Goal: Task Accomplishment & Management: Manage account settings

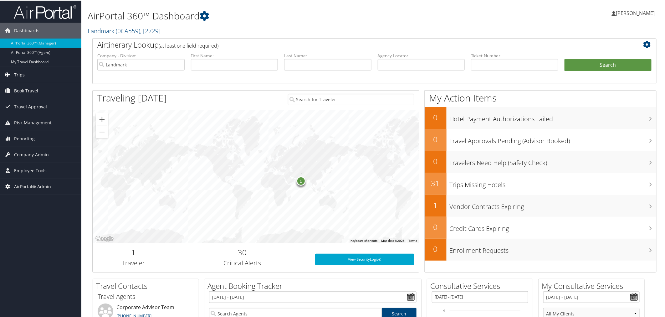
click at [22, 76] on span "Trips" at bounding box center [19, 74] width 11 height 16
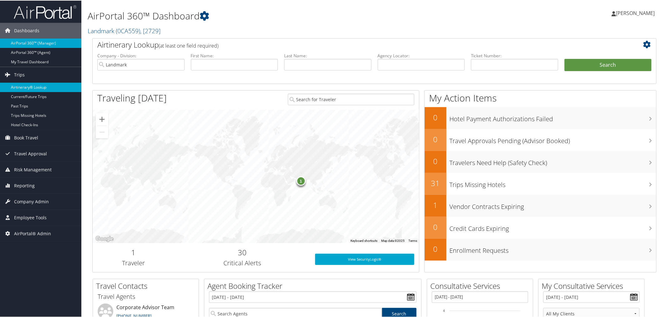
click at [29, 89] on link "Airtinerary® Lookup" at bounding box center [40, 86] width 81 height 9
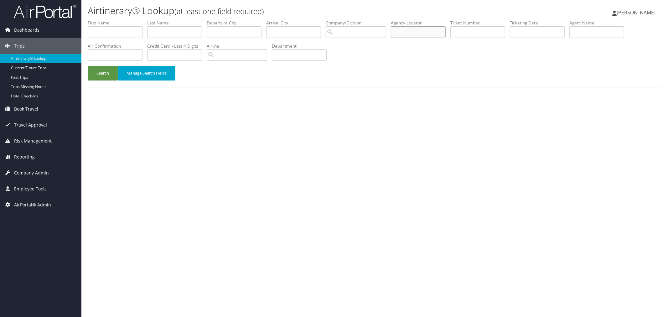
click at [419, 33] on input "text" at bounding box center [418, 32] width 55 height 12
paste input "dgk432"
type input "dgk432"
click at [104, 70] on button "Search" at bounding box center [103, 73] width 30 height 15
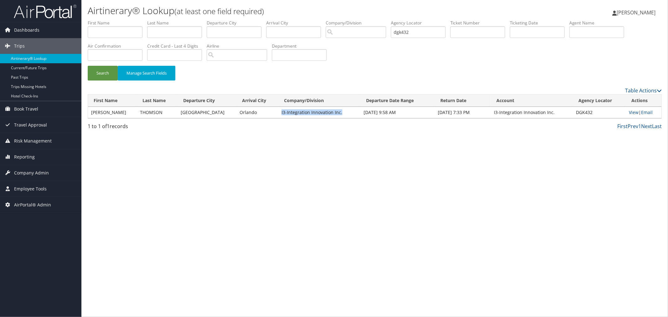
drag, startPoint x: 333, startPoint y: 111, endPoint x: 271, endPoint y: 113, distance: 61.4
click at [278, 113] on td "I3-Integration Innovation Inc." at bounding box center [319, 112] width 82 height 11
copy td "I3-Integration Innovation Inc."
click at [633, 113] on link "View" at bounding box center [634, 112] width 10 height 6
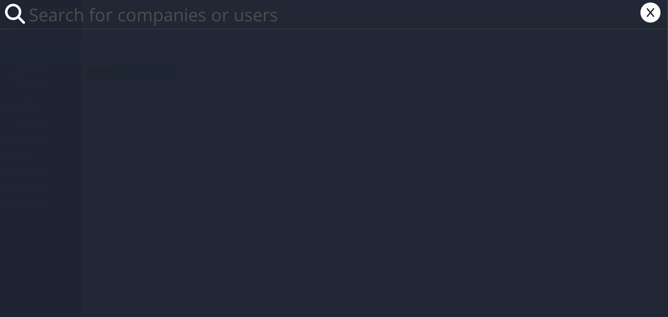
paste input "I3-Integration Innovation Inc."
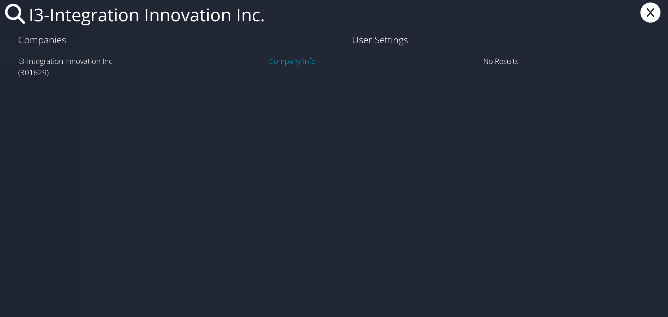
type input "I3-Integration Innovation Inc."
click at [287, 59] on link "Company Info" at bounding box center [292, 61] width 47 height 10
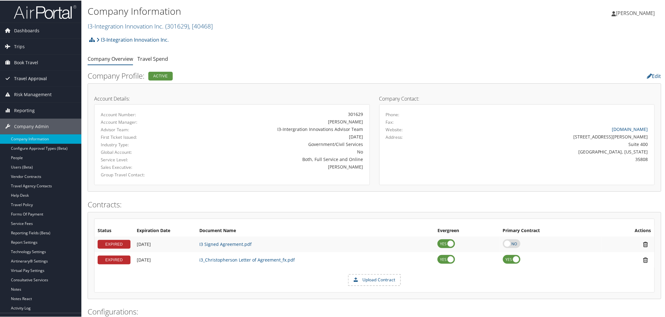
click at [25, 77] on span "Travel Approval" at bounding box center [30, 78] width 33 height 16
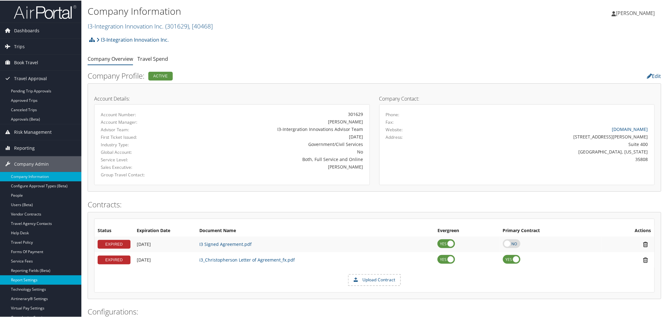
click at [28, 278] on link "Report Settings" at bounding box center [40, 279] width 81 height 9
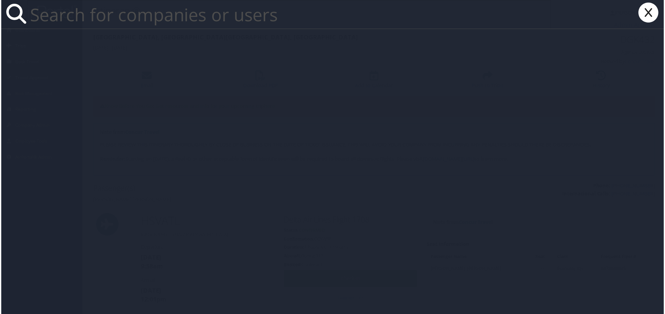
paste input "Dustin Slocum"
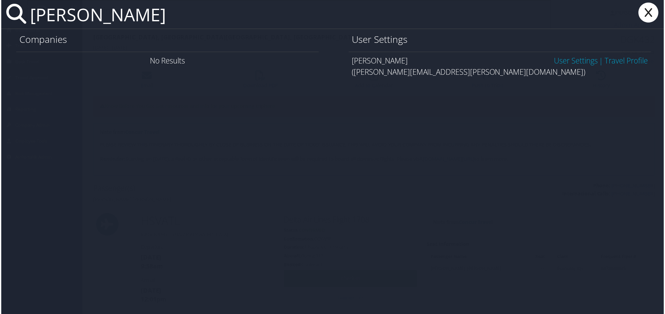
type input "Dustin Slocum"
click at [586, 60] on link "User Settings" at bounding box center [577, 61] width 44 height 10
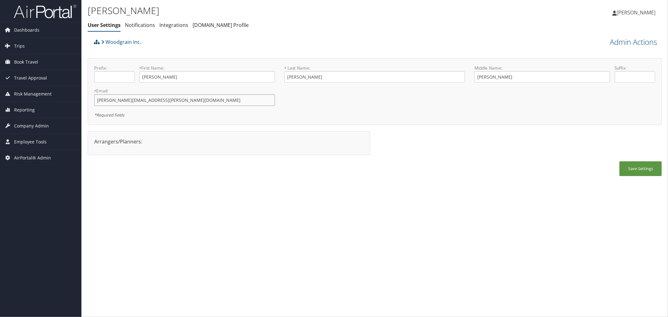
drag, startPoint x: 148, startPoint y: 101, endPoint x: 97, endPoint y: 102, distance: 51.4
click at [97, 102] on input "[PERSON_NAME][EMAIL_ADDRESS][PERSON_NAME][DOMAIN_NAME]" at bounding box center [184, 100] width 181 height 12
click at [171, 102] on input "Dustin.Slocum@woodgrain.com" at bounding box center [184, 100] width 181 height 12
drag, startPoint x: 171, startPoint y: 102, endPoint x: 104, endPoint y: 101, distance: 67.0
click at [104, 101] on input "Dustin.Slocum@woodgrain.com" at bounding box center [184, 100] width 181 height 12
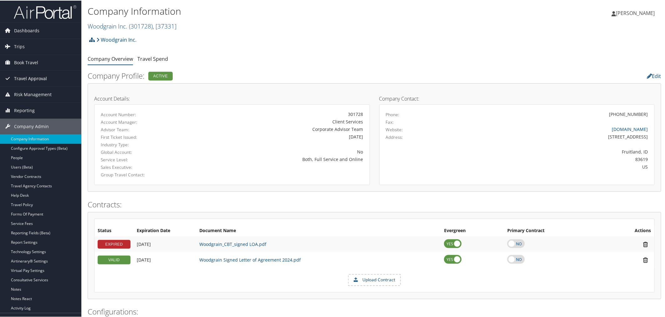
click at [23, 77] on span "Travel Approval" at bounding box center [30, 78] width 33 height 16
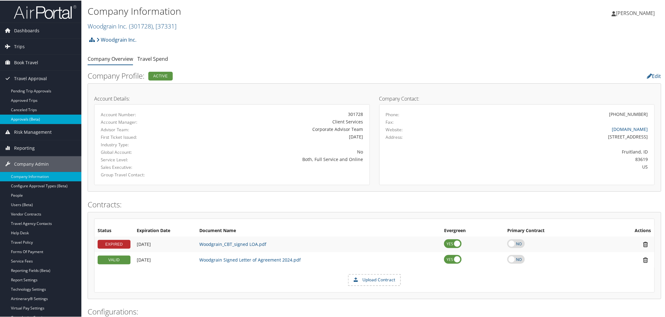
click at [28, 117] on link "Approvals (Beta)" at bounding box center [40, 118] width 81 height 9
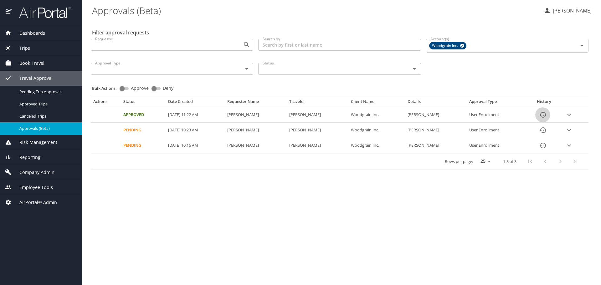
click at [550, 116] on button "History" at bounding box center [542, 114] width 15 height 15
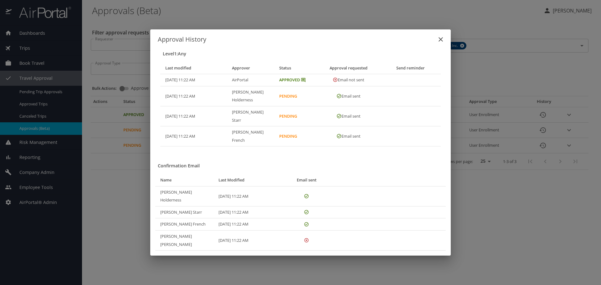
click at [422, 24] on div "Approval History Level 1 : Any Last modified Approver Status Approval requested…" at bounding box center [300, 142] width 601 height 285
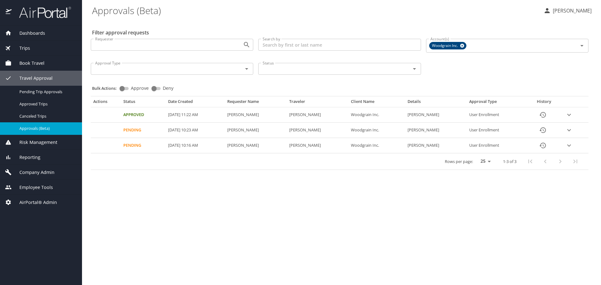
click at [546, 115] on icon "History" at bounding box center [542, 115] width 6 height 6
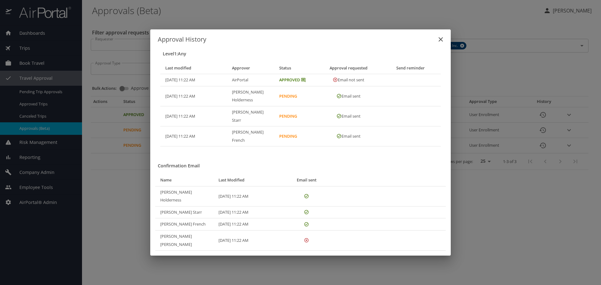
click at [297, 21] on div "Approval History Level 1 : Any Last modified Approver Status Approval requested…" at bounding box center [300, 142] width 601 height 285
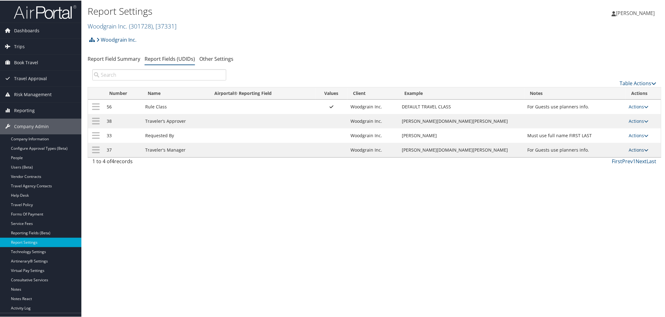
click at [632, 150] on link "Actions" at bounding box center [639, 149] width 20 height 6
click at [608, 178] on link "Edit" at bounding box center [610, 181] width 68 height 11
select select "both"
select select "profiled"
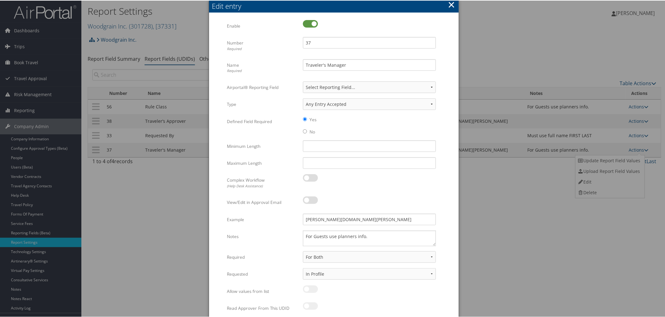
click at [452, 6] on button "×" at bounding box center [451, 4] width 7 height 13
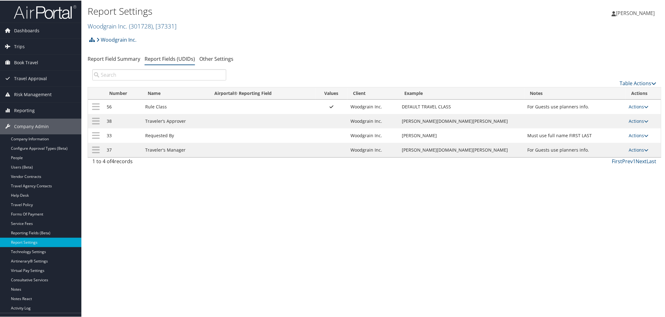
click at [637, 147] on td "Actions Update Report Field Values Upload Report Field Values Edit Delete" at bounding box center [643, 149] width 35 height 14
click at [633, 151] on link "Actions" at bounding box center [639, 149] width 20 height 6
click at [612, 157] on link "Update Report Field Values" at bounding box center [610, 160] width 68 height 11
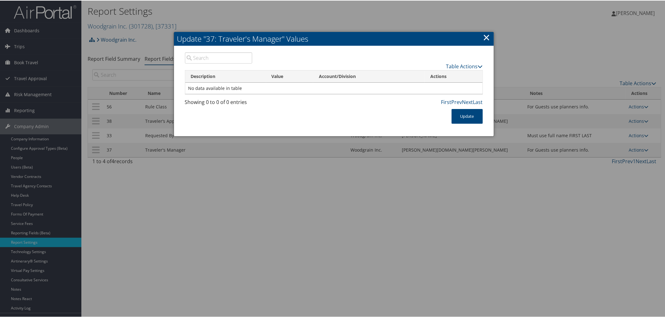
click at [487, 37] on link "×" at bounding box center [486, 36] width 7 height 13
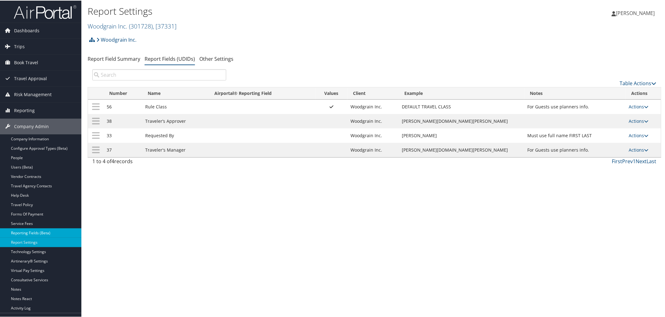
click at [47, 232] on link "Reporting Fields (Beta)" at bounding box center [40, 232] width 81 height 9
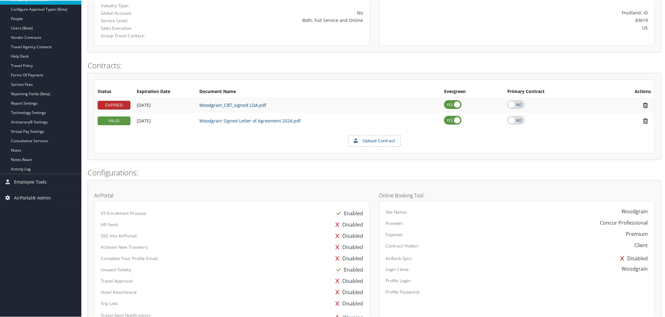
scroll to position [70, 0]
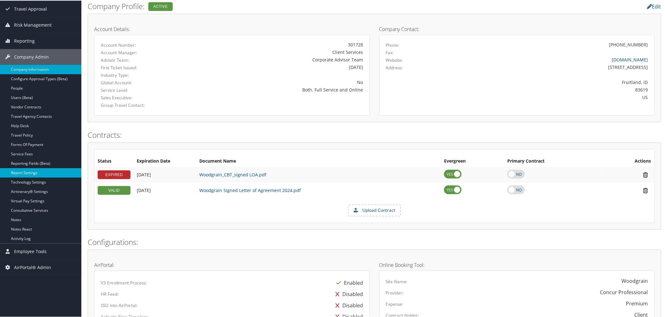
click at [22, 173] on link "Report Settings" at bounding box center [40, 172] width 81 height 9
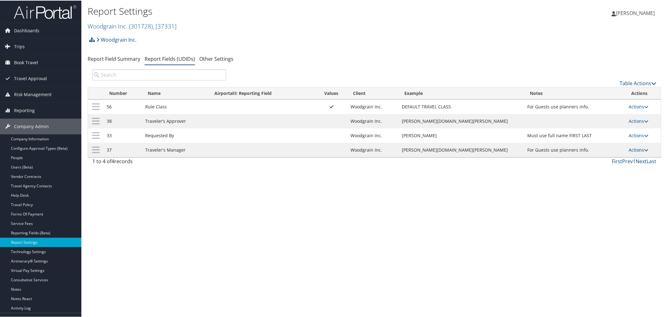
click at [629, 151] on link "Actions" at bounding box center [639, 149] width 20 height 6
click at [597, 179] on link "Edit" at bounding box center [610, 181] width 68 height 11
select select "both"
select select "profiled"
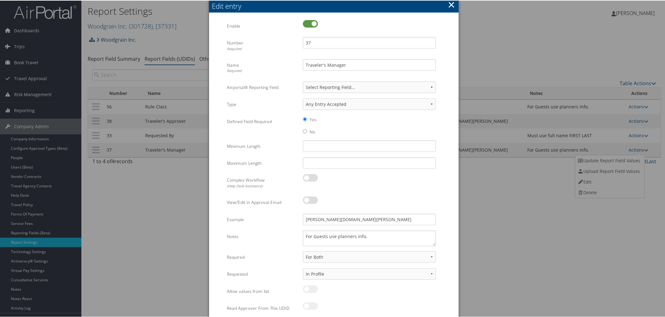
click at [308, 20] on label at bounding box center [310, 23] width 15 height 8
click at [308, 22] on input "checkbox" at bounding box center [308, 24] width 4 height 4
checkbox input "false"
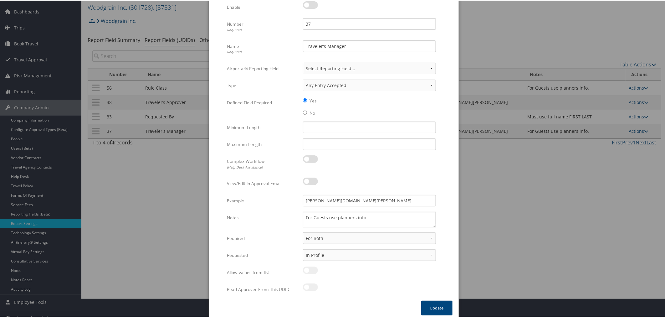
scroll to position [28, 0]
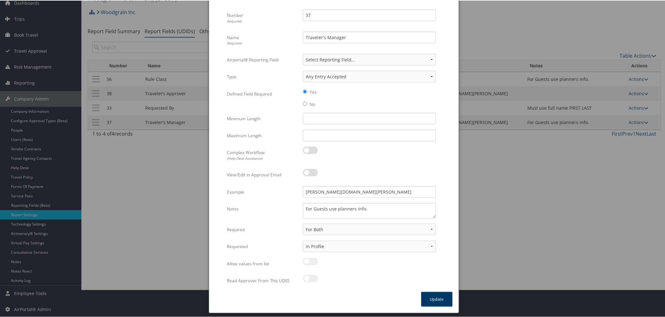
click at [431, 301] on button "Update" at bounding box center [436, 298] width 31 height 15
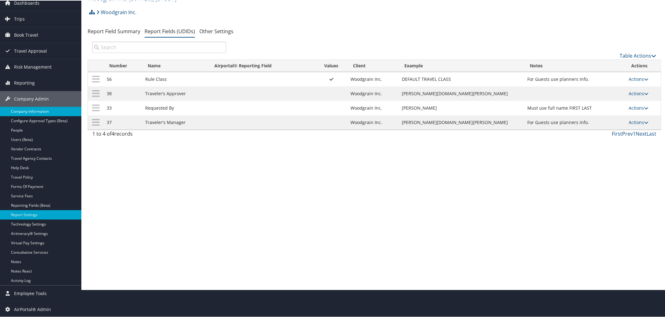
click at [33, 112] on link "Company Information" at bounding box center [40, 110] width 81 height 9
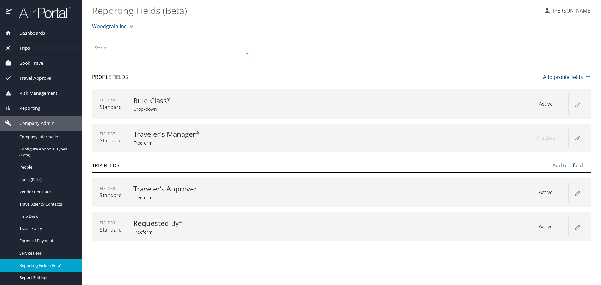
click at [579, 106] on icon at bounding box center [578, 105] width 8 height 8
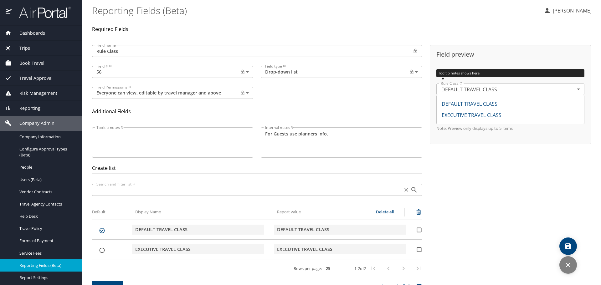
drag, startPoint x: 338, startPoint y: 231, endPoint x: 275, endPoint y: 230, distance: 63.6
click at [275, 230] on div "DEFAULT TRAVEL CLASS" at bounding box center [340, 230] width 132 height 10
click at [567, 260] on button "discard" at bounding box center [569, 265] width 18 height 18
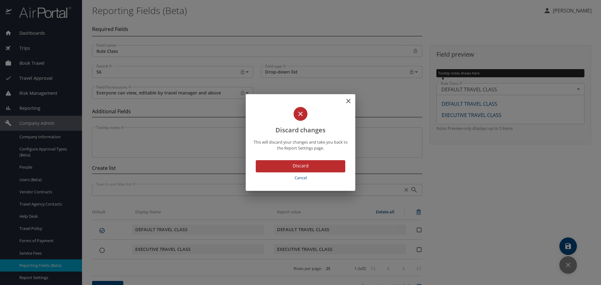
click at [289, 167] on span "Discard" at bounding box center [301, 166] width 80 height 8
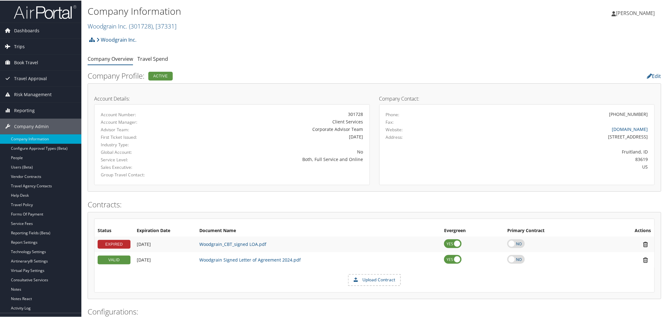
click at [15, 44] on span "Trips" at bounding box center [19, 46] width 11 height 16
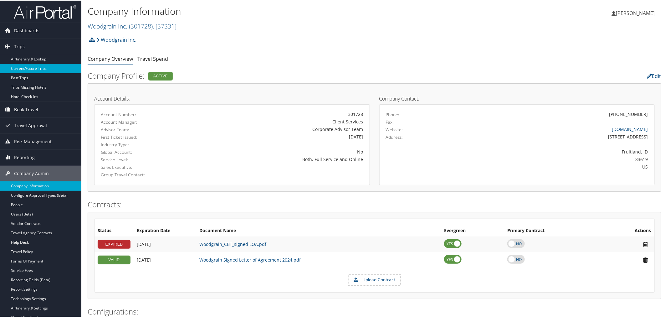
click at [39, 67] on link "Current/Future Trips" at bounding box center [40, 67] width 81 height 9
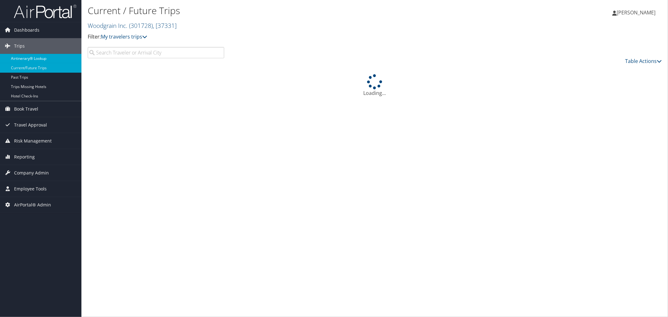
click at [35, 59] on link "Airtinerary® Lookup" at bounding box center [40, 58] width 81 height 9
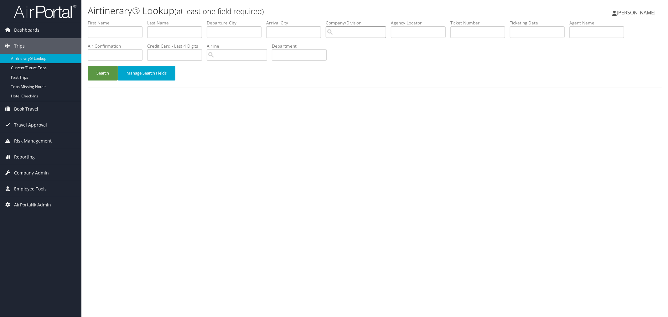
click at [362, 30] on input "search" at bounding box center [356, 32] width 60 height 12
click at [410, 31] on input "text" at bounding box center [418, 32] width 55 height 12
click at [88, 66] on button "Search" at bounding box center [103, 73] width 30 height 15
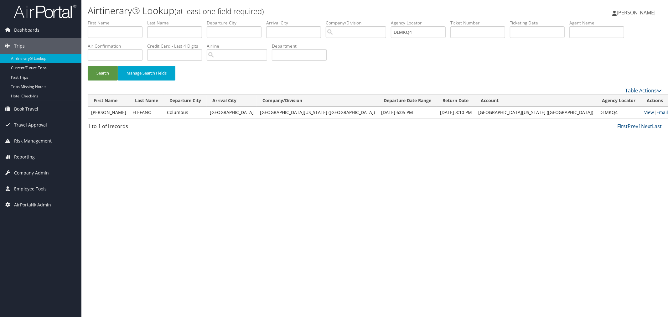
click at [644, 110] on link "View" at bounding box center [649, 112] width 10 height 6
drag, startPoint x: 436, startPoint y: 33, endPoint x: 417, endPoint y: 31, distance: 18.6
click at [417, 31] on input "DLMKQ4" at bounding box center [418, 32] width 55 height 12
click at [104, 69] on button "Search" at bounding box center [103, 73] width 30 height 15
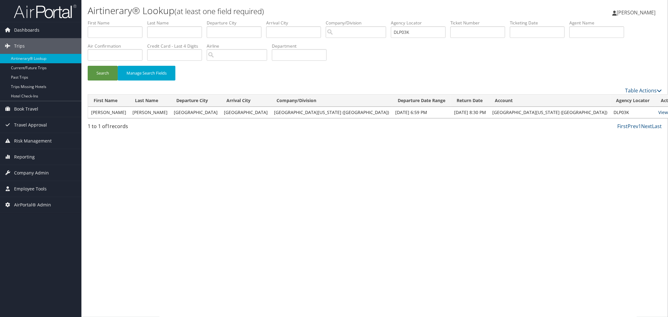
click at [658, 112] on link "View" at bounding box center [663, 112] width 10 height 6
drag, startPoint x: 432, startPoint y: 31, endPoint x: 418, endPoint y: 34, distance: 14.6
click at [417, 33] on input "DLP03K" at bounding box center [418, 32] width 55 height 12
click at [99, 73] on button "Search" at bounding box center [103, 73] width 30 height 15
click at [637, 111] on link "View" at bounding box center [642, 112] width 10 height 6
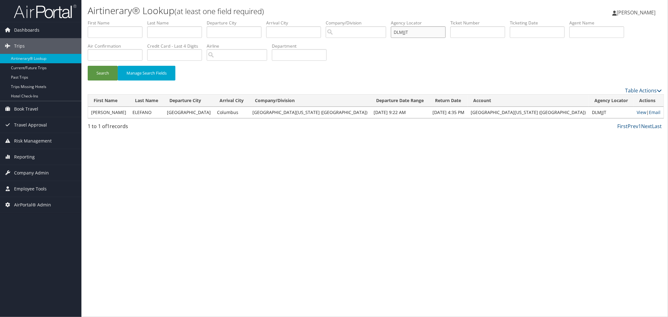
drag, startPoint x: 426, startPoint y: 33, endPoint x: 411, endPoint y: 33, distance: 15.3
click at [411, 33] on input "DLMJJT" at bounding box center [418, 32] width 55 height 12
click at [105, 71] on button "Search" at bounding box center [103, 73] width 30 height 15
click at [658, 111] on link "View" at bounding box center [663, 112] width 10 height 6
drag, startPoint x: 428, startPoint y: 31, endPoint x: 418, endPoint y: 32, distance: 10.0
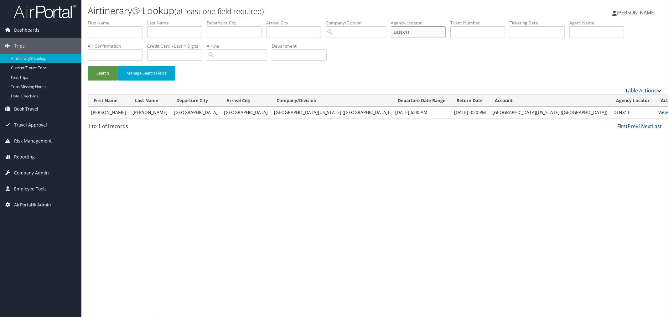
click at [417, 31] on input "DLNX1T" at bounding box center [418, 32] width 55 height 12
click at [103, 76] on button "Search" at bounding box center [103, 73] width 30 height 15
click at [651, 112] on link "View" at bounding box center [656, 112] width 10 height 6
drag, startPoint x: 428, startPoint y: 34, endPoint x: 417, endPoint y: 33, distance: 11.0
click at [417, 33] on input "DLLJ67" at bounding box center [418, 32] width 55 height 12
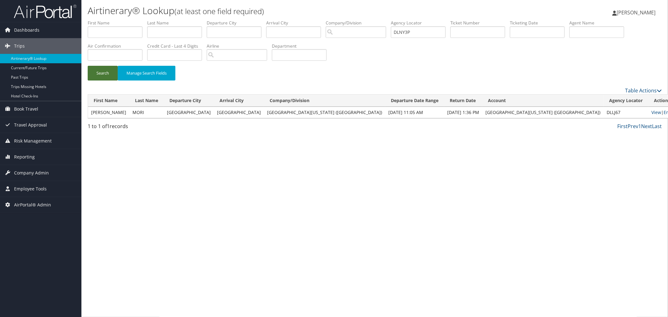
click at [107, 75] on button "Search" at bounding box center [103, 73] width 30 height 15
click at [658, 109] on link "View" at bounding box center [663, 112] width 10 height 6
click at [418, 33] on input "DLNY3P" at bounding box center [418, 32] width 55 height 12
type input "DLN16Q"
drag, startPoint x: 101, startPoint y: 75, endPoint x: 123, endPoint y: 92, distance: 28.0
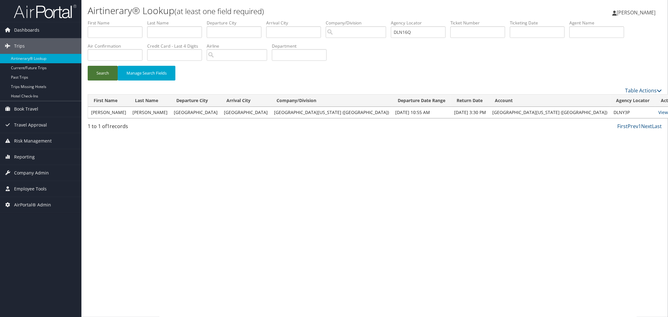
click at [101, 76] on button "Search" at bounding box center [103, 73] width 30 height 15
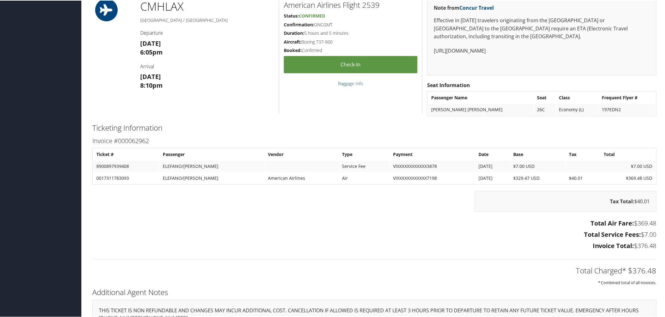
scroll to position [319, 0]
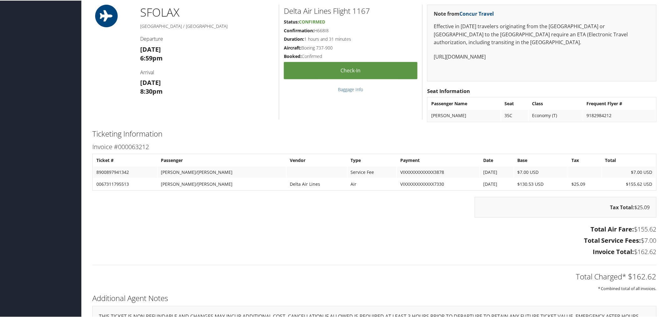
scroll to position [319, 0]
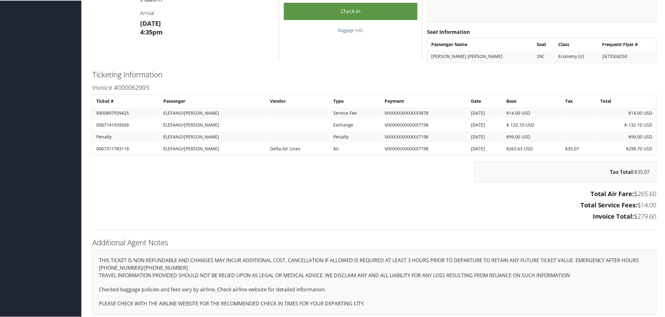
scroll to position [322, 0]
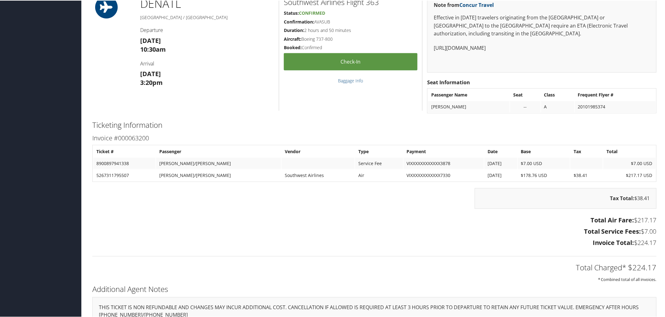
scroll to position [452, 0]
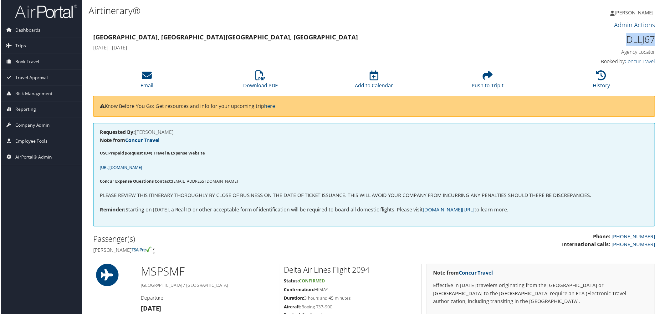
drag, startPoint x: 625, startPoint y: 41, endPoint x: 653, endPoint y: 39, distance: 27.6
click at [653, 39] on h1 "DLLJ67" at bounding box center [590, 39] width 134 height 13
copy h1 "DLLJ67"
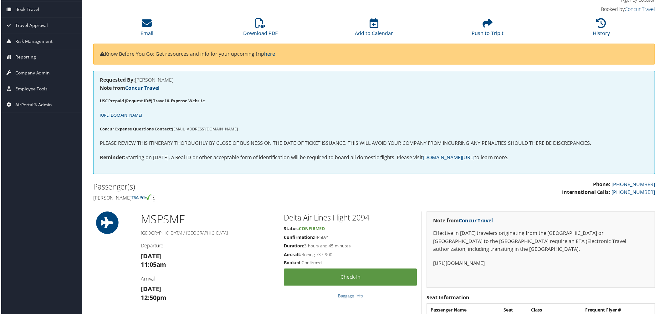
scroll to position [19, 0]
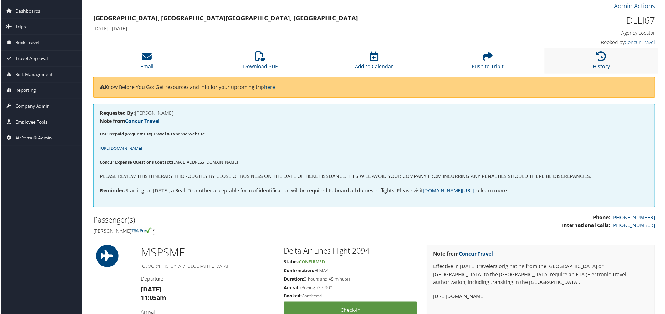
click at [588, 60] on li "History" at bounding box center [603, 61] width 114 height 25
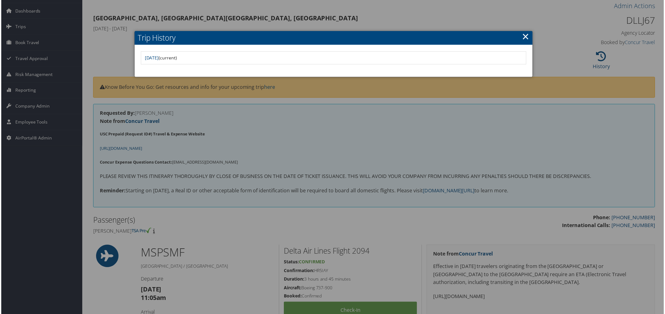
click at [400, 18] on div at bounding box center [334, 158] width 668 height 317
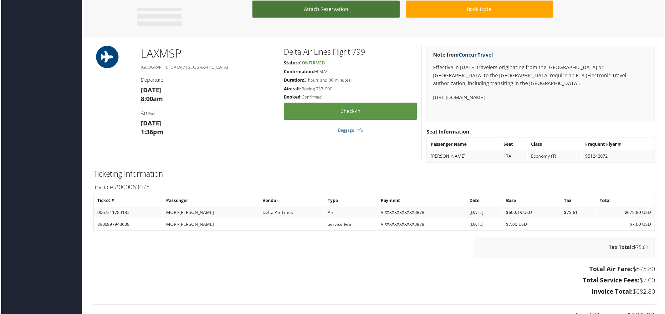
scroll to position [541, 0]
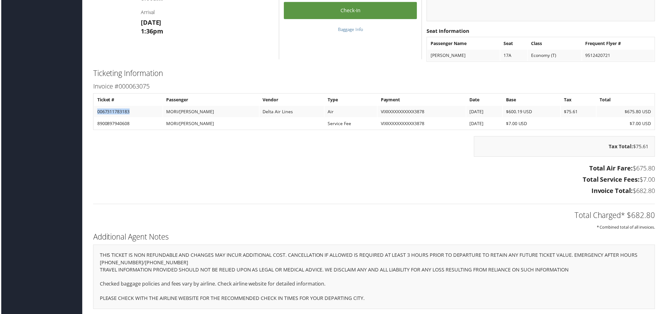
drag, startPoint x: 129, startPoint y: 111, endPoint x: 93, endPoint y: 113, distance: 36.7
click at [93, 113] on td "0067311783183" at bounding box center [127, 111] width 69 height 11
copy td "0067311783183"
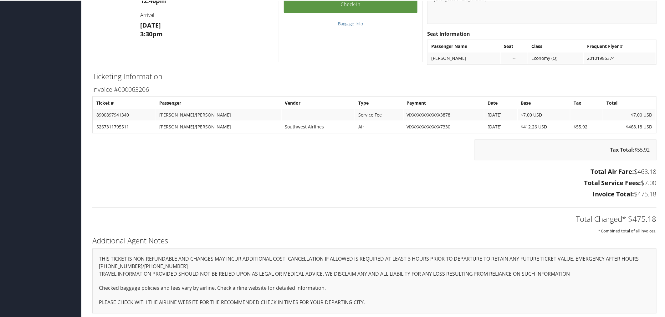
scroll to position [459, 0]
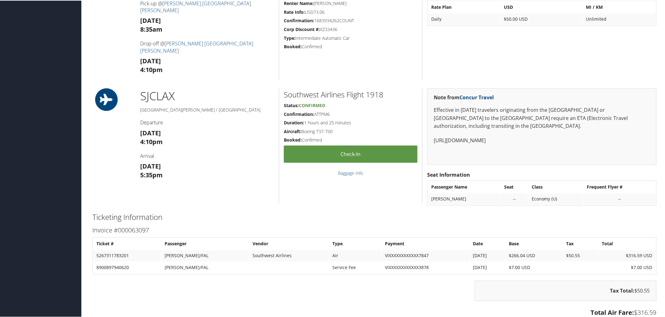
scroll to position [487, 0]
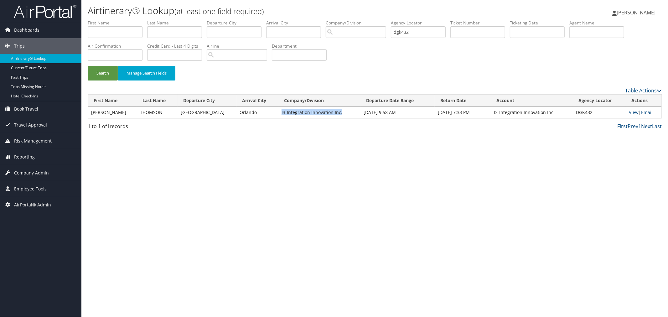
click at [331, 111] on td "I3-Integration Innovation Inc." at bounding box center [319, 112] width 82 height 11
click at [217, 83] on div "Search Manage Search Fields" at bounding box center [374, 76] width 583 height 21
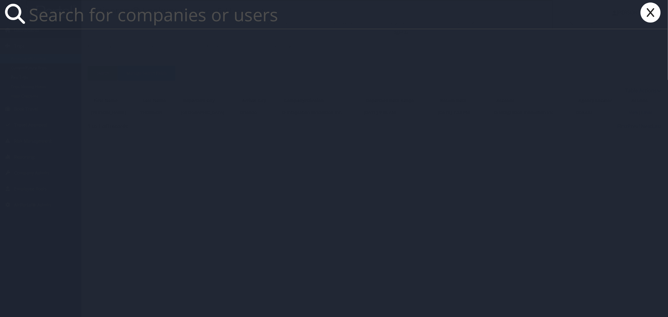
paste input "https://cbtravel.atlassian.net/browse/OS-319428"
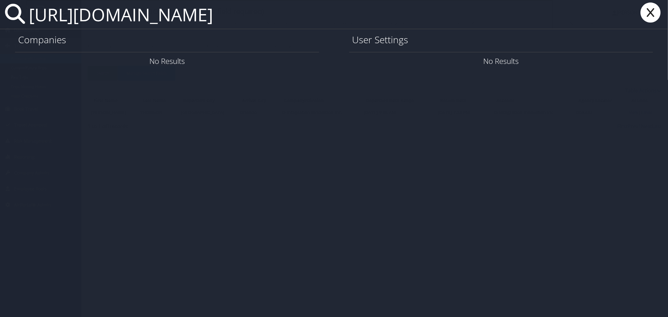
type input "https://cbtravel.atlassian.net/browse/OS-319428"
click at [644, 13] on icon at bounding box center [650, 13] width 25 height 20
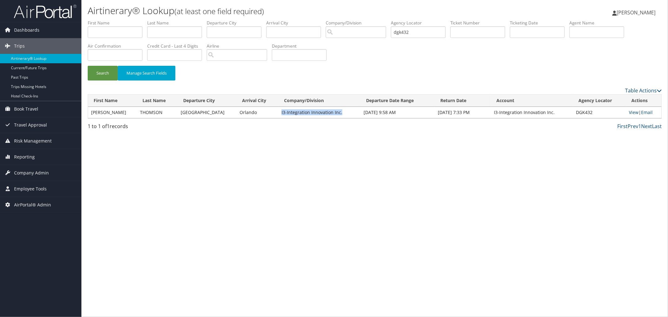
drag, startPoint x: 332, startPoint y: 112, endPoint x: 271, endPoint y: 111, distance: 60.7
click at [278, 111] on td "I3-Integration Innovation Inc." at bounding box center [319, 112] width 82 height 11
copy td "I3-Integration Innovation Inc."
click at [236, 82] on div "Search Manage Search Fields" at bounding box center [374, 76] width 583 height 21
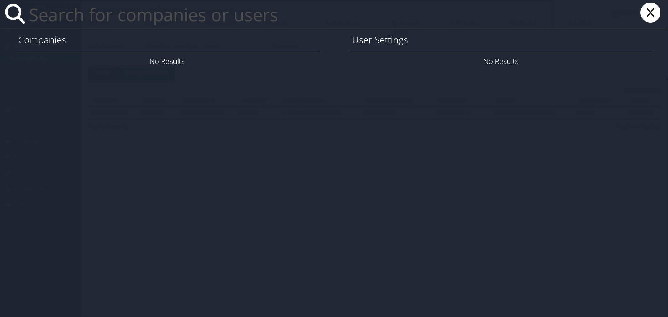
paste input "I3-Integration Innovation Inc."
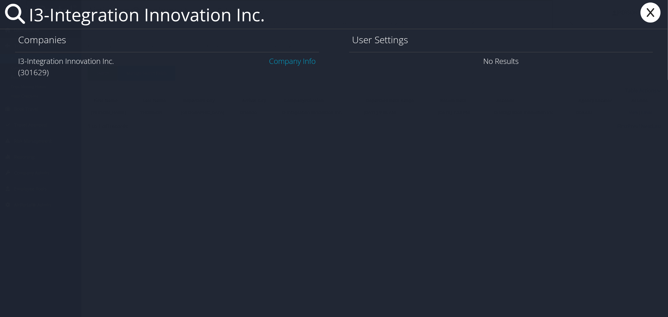
type input "I3-Integration Innovation Inc."
click at [299, 64] on link "Company Info" at bounding box center [292, 61] width 47 height 10
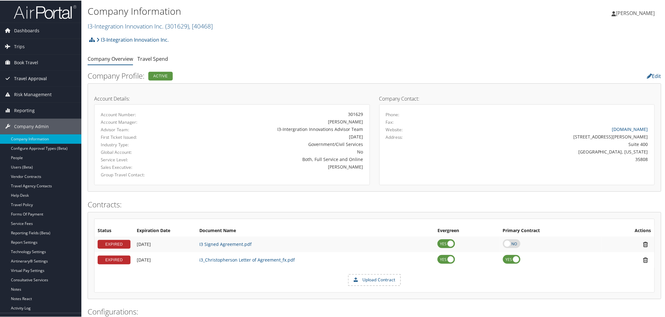
click at [38, 79] on span "Travel Approval" at bounding box center [30, 78] width 33 height 16
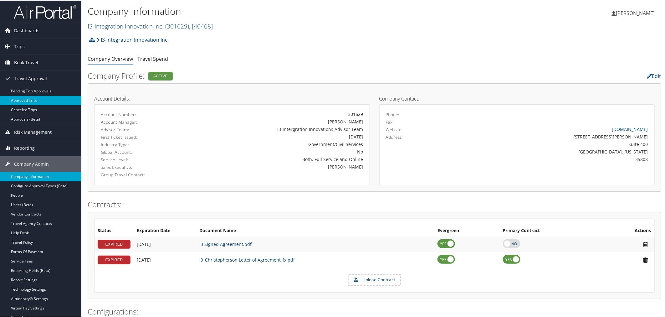
click at [38, 99] on link "Approved Trips" at bounding box center [40, 99] width 81 height 9
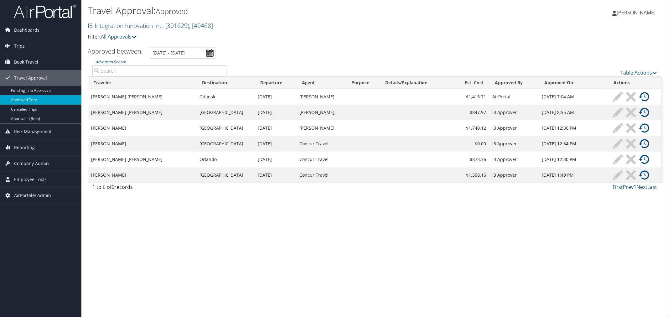
click at [331, 160] on td "Concur Travel" at bounding box center [320, 160] width 49 height 16
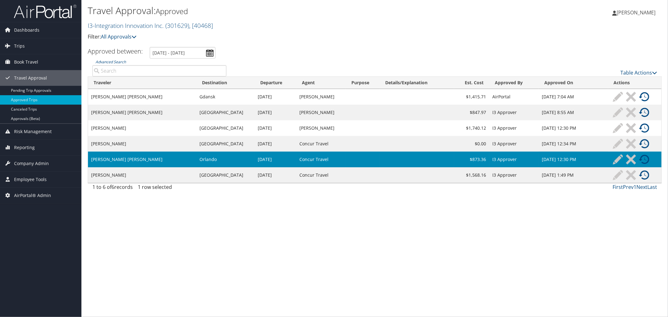
click at [644, 161] on img at bounding box center [644, 159] width 10 height 10
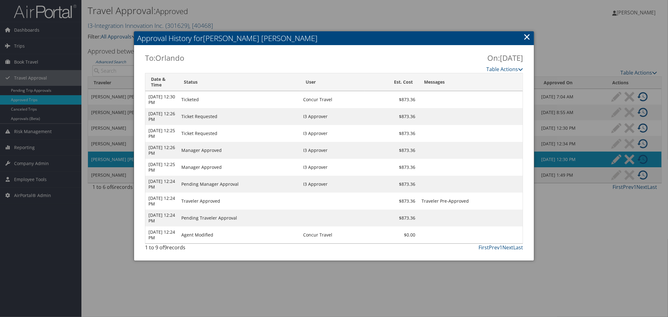
click at [256, 7] on div at bounding box center [334, 158] width 668 height 317
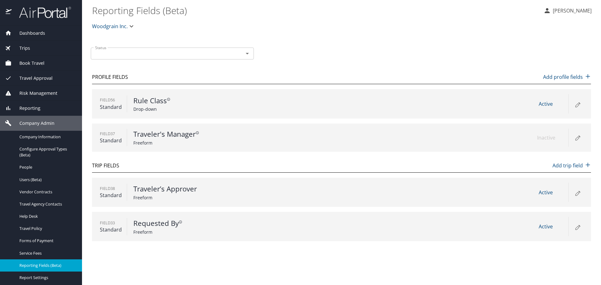
click at [28, 50] on span "Trips" at bounding box center [21, 48] width 18 height 7
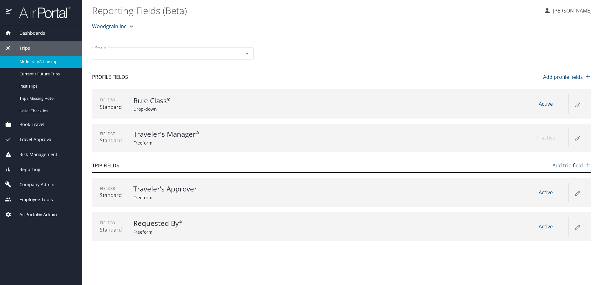
click at [43, 61] on span "Airtinerary® Lookup" at bounding box center [46, 62] width 55 height 6
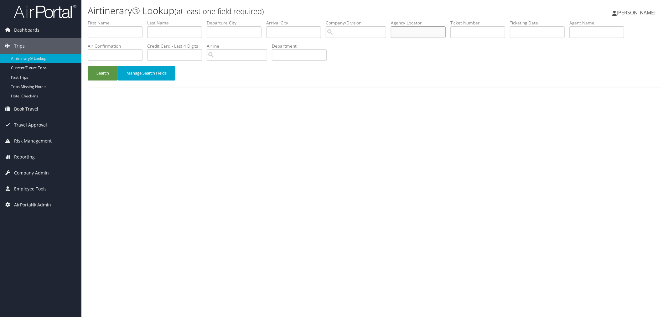
click at [416, 35] on input "text" at bounding box center [418, 32] width 55 height 12
paste input "dgk432"
type input "dgk432"
click at [106, 70] on button "Search" at bounding box center [103, 73] width 30 height 15
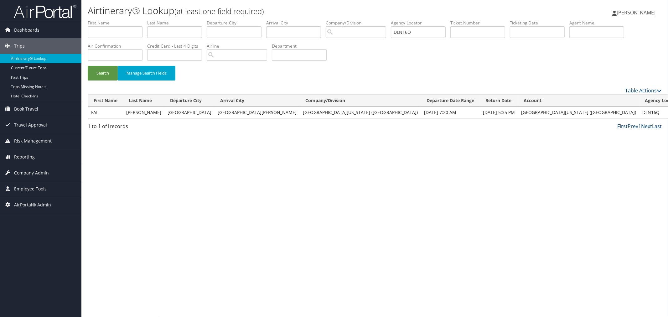
click at [225, 70] on div "Search Manage Search Fields" at bounding box center [374, 76] width 583 height 21
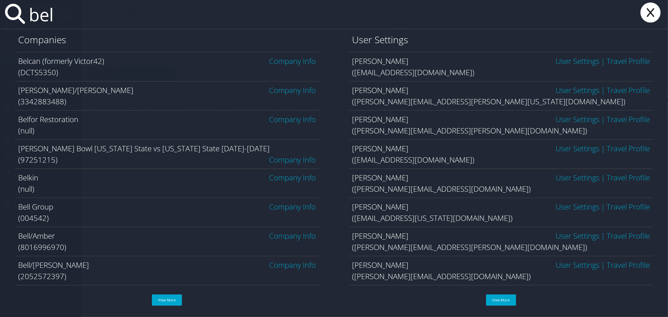
type input "bel"
click at [283, 60] on link "Company Info" at bounding box center [292, 61] width 47 height 10
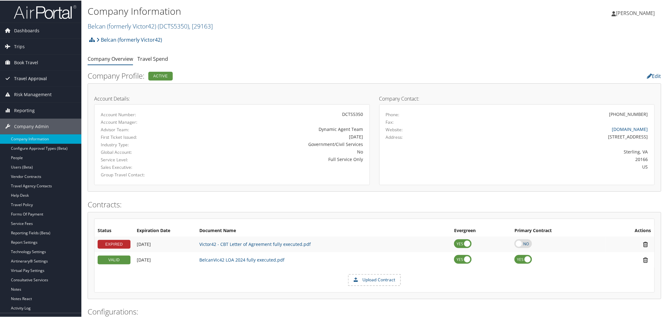
click at [31, 74] on span "Travel Approval" at bounding box center [30, 78] width 33 height 16
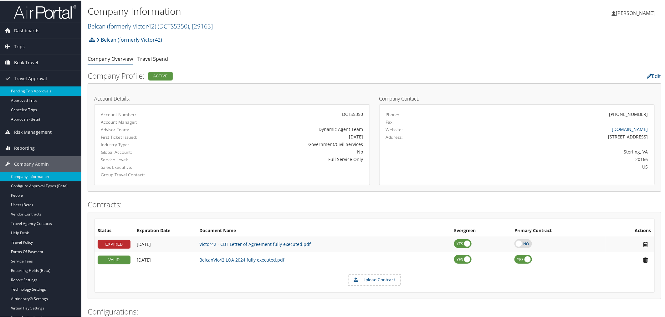
click at [32, 89] on link "Pending Trip Approvals" at bounding box center [40, 90] width 81 height 9
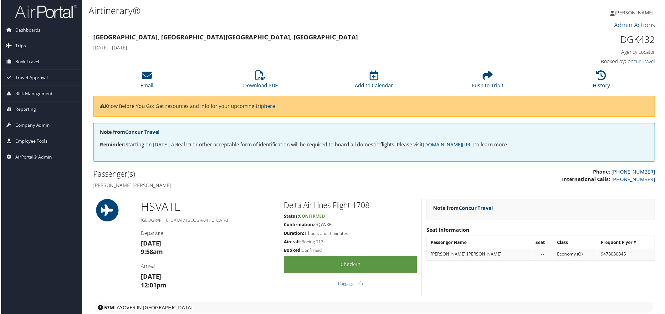
click at [25, 43] on link "Trips" at bounding box center [40, 46] width 81 height 16
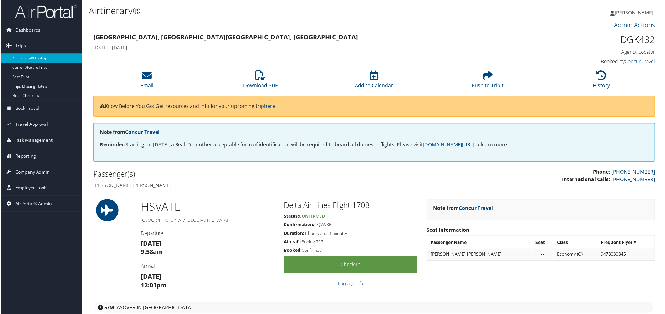
click at [28, 60] on link "Airtinerary® Lookup" at bounding box center [40, 58] width 81 height 9
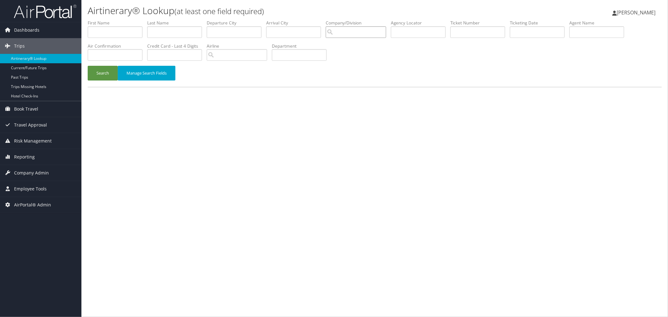
click at [382, 33] on input "search" at bounding box center [356, 32] width 60 height 12
click at [416, 33] on input "text" at bounding box center [418, 32] width 55 height 12
paste input "FHDZFH"
type input "FHDZFH"
click at [104, 71] on button "Search" at bounding box center [103, 73] width 30 height 15
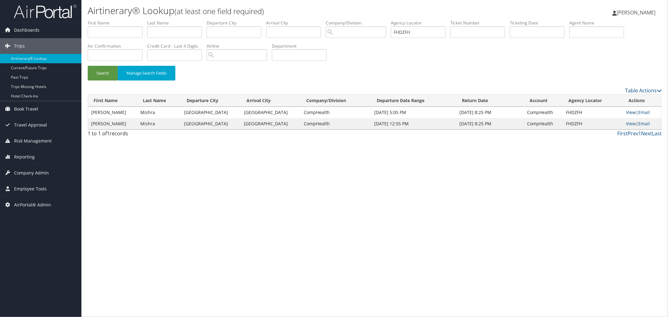
click at [627, 111] on link "View" at bounding box center [631, 112] width 10 height 6
drag, startPoint x: 428, startPoint y: 30, endPoint x: 406, endPoint y: 30, distance: 21.3
click at [406, 20] on ul "First Name Last Name Departure City Arrival City Company/Division Airport/City …" at bounding box center [375, 20] width 574 height 0
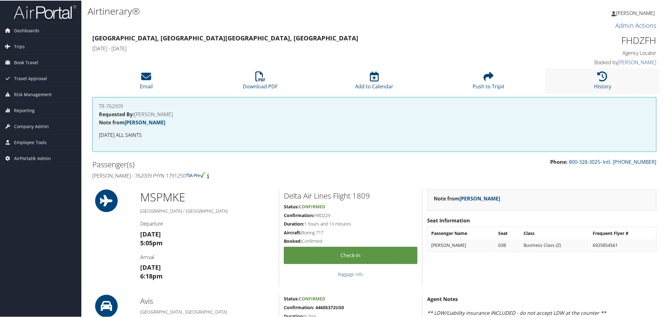
click at [592, 79] on li "History" at bounding box center [603, 80] width 114 height 25
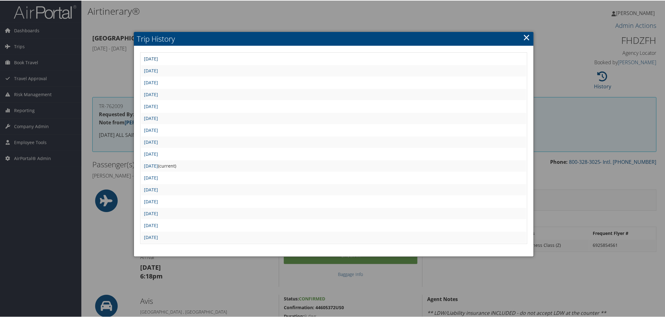
click at [158, 58] on link "[DATE]" at bounding box center [151, 58] width 14 height 6
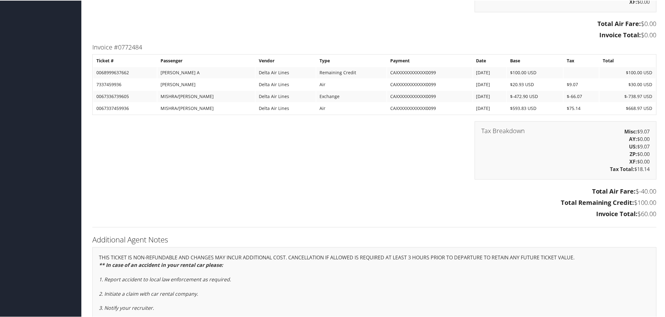
scroll to position [979, 0]
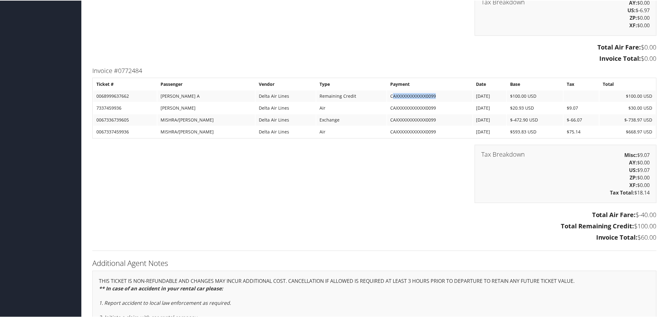
drag, startPoint x: 369, startPoint y: 88, endPoint x: 416, endPoint y: 90, distance: 46.7
click at [416, 90] on td "CAXXXXXXXXXXXX0099" at bounding box center [429, 95] width 85 height 11
drag, startPoint x: 416, startPoint y: 102, endPoint x: 367, endPoint y: 102, distance: 48.2
click at [387, 102] on td "CAXXXXXXXXXXXX0099" at bounding box center [429, 107] width 85 height 11
drag, startPoint x: 652, startPoint y: 102, endPoint x: 628, endPoint y: 101, distance: 23.5
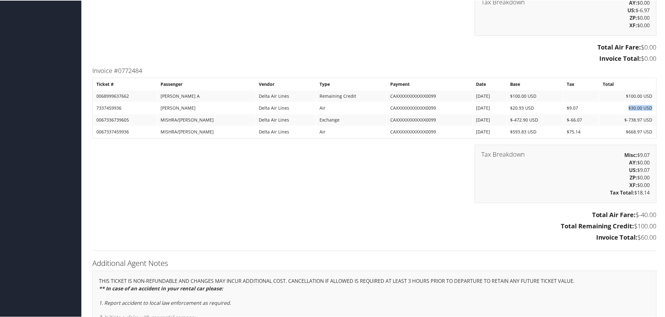
click at [628, 102] on td "$30.00 USD" at bounding box center [628, 107] width 56 height 11
drag, startPoint x: 627, startPoint y: 116, endPoint x: 652, endPoint y: 114, distance: 25.4
click at [652, 114] on td "$-738.97 USD" at bounding box center [628, 119] width 56 height 11
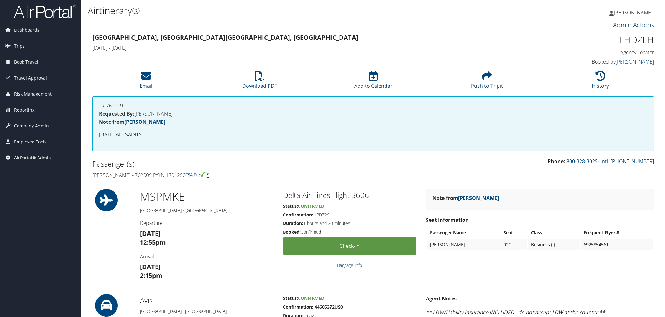
scroll to position [979, 0]
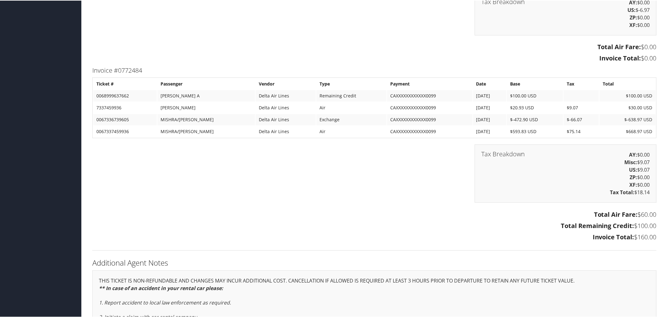
click at [632, 115] on td "$-638.97 USD" at bounding box center [628, 118] width 56 height 11
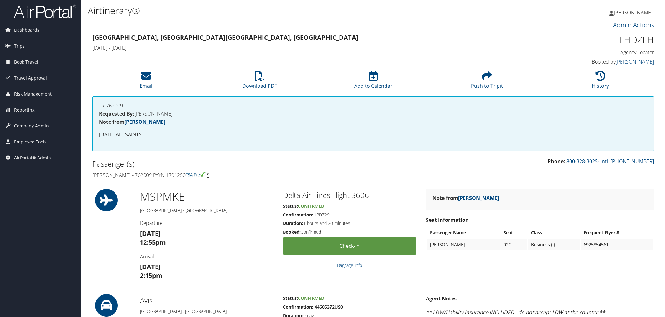
scroll to position [980, 0]
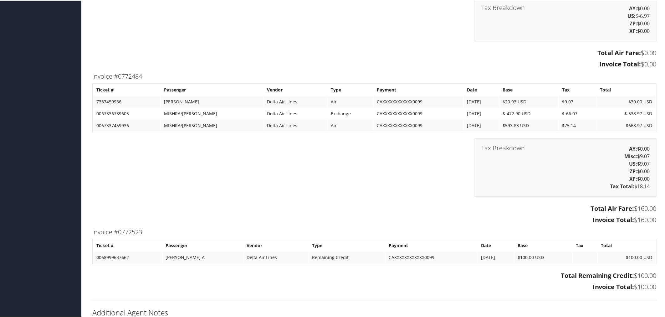
click at [570, 99] on td "$9.07" at bounding box center [577, 100] width 37 height 11
drag, startPoint x: 568, startPoint y: 95, endPoint x: 558, endPoint y: 96, distance: 10.0
click at [559, 96] on td "$9.07" at bounding box center [577, 100] width 37 height 11
drag, startPoint x: 645, startPoint y: 182, endPoint x: 634, endPoint y: 181, distance: 11.0
click at [634, 181] on div "Tax Breakdown AY: $0.00 Misc: $9.07 US: $9.07 ZP: $0.00 XF: $0.00 Tax Total: $1…" at bounding box center [566, 167] width 182 height 58
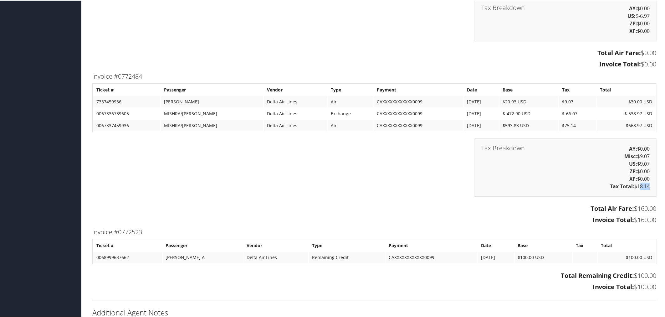
drag, startPoint x: 649, startPoint y: 158, endPoint x: 627, endPoint y: 160, distance: 22.0
click at [627, 160] on div "Tax Breakdown AY: $0.00 Misc: $9.07 US: $9.07 ZP: $0.00 XF: $0.00 Tax Total: $1…" at bounding box center [566, 167] width 182 height 58
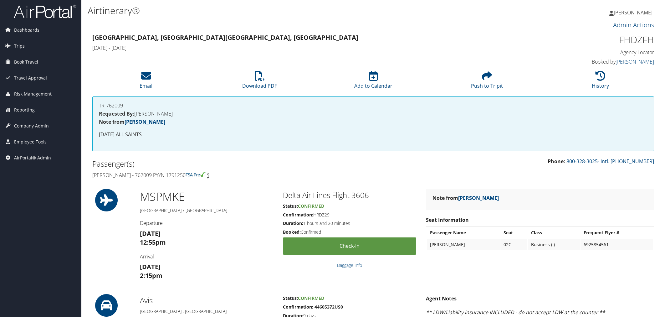
scroll to position [973, 0]
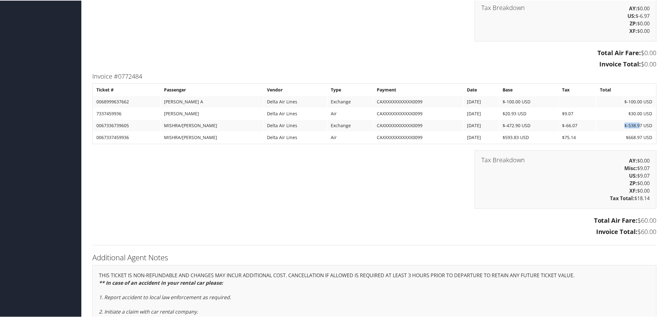
drag, startPoint x: 637, startPoint y: 120, endPoint x: 623, endPoint y: 121, distance: 13.8
click at [623, 121] on td "$-538.97 USD" at bounding box center [626, 124] width 59 height 11
drag, startPoint x: 636, startPoint y: 132, endPoint x: 622, endPoint y: 132, distance: 14.1
click at [622, 132] on td "$668.97 USD" at bounding box center [626, 136] width 59 height 11
drag, startPoint x: 636, startPoint y: 108, endPoint x: 630, endPoint y: 106, distance: 6.1
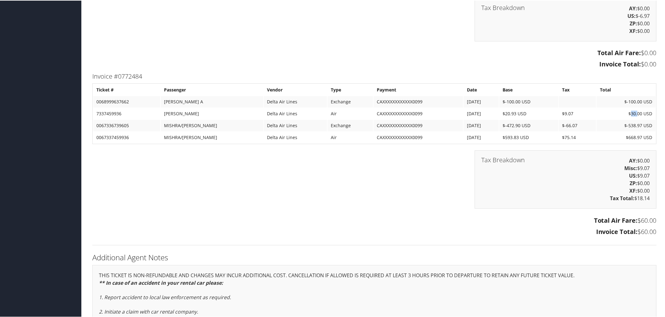
click at [630, 107] on td "$30.00 USD" at bounding box center [626, 112] width 59 height 11
drag, startPoint x: 311, startPoint y: 108, endPoint x: 304, endPoint y: 108, distance: 6.3
click at [328, 108] on td "Air" at bounding box center [350, 112] width 45 height 11
drag, startPoint x: 650, startPoint y: 110, endPoint x: 627, endPoint y: 110, distance: 23.2
click at [627, 110] on td "$30.00 USD" at bounding box center [626, 112] width 59 height 11
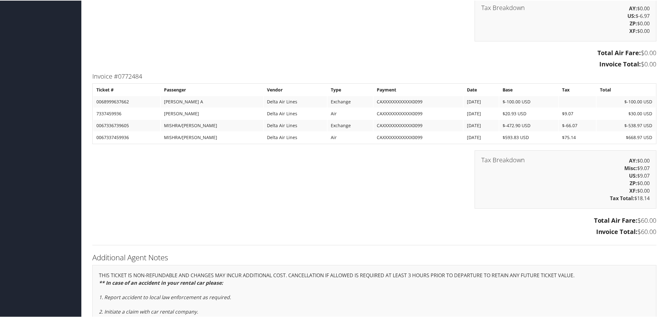
click at [630, 134] on td "$668.97 USD" at bounding box center [626, 136] width 59 height 11
drag, startPoint x: 633, startPoint y: 121, endPoint x: 627, endPoint y: 120, distance: 5.8
click at [627, 120] on td "$-538.97 USD" at bounding box center [626, 124] width 59 height 11
drag, startPoint x: 634, startPoint y: 118, endPoint x: 628, endPoint y: 118, distance: 6.3
click at [628, 119] on td "$-538.97 USD" at bounding box center [626, 124] width 59 height 11
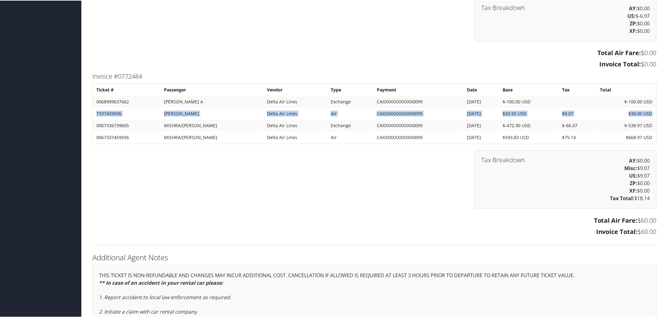
drag, startPoint x: 649, startPoint y: 108, endPoint x: 93, endPoint y: 111, distance: 556.7
click at [93, 111] on tr "7337459936 MISHRA VANITA Delta Air Lines Air CAXXXXXXXXXXXX0099 10/2/2025 $20.9…" at bounding box center [374, 112] width 563 height 11
drag, startPoint x: 655, startPoint y: 214, endPoint x: 634, endPoint y: 214, distance: 21.0
click at [634, 214] on div "Total Air Fare: $60.00 Invoice Total: $60.00" at bounding box center [375, 225] width 574 height 23
drag, startPoint x: 590, startPoint y: 214, endPoint x: 653, endPoint y: 215, distance: 63.9
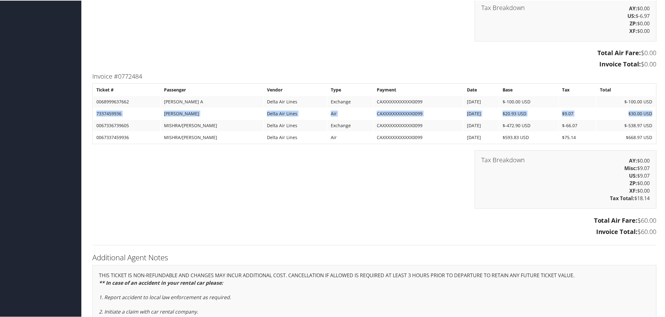
click at [653, 215] on h3 "Total Air Fare: $60.00" at bounding box center [374, 219] width 565 height 9
click at [586, 216] on h3 "Total Air Fare: $60.00" at bounding box center [374, 219] width 565 height 9
drag, startPoint x: 588, startPoint y: 214, endPoint x: 654, endPoint y: 212, distance: 66.7
click at [654, 215] on h3 "Total Air Fare: $60.00" at bounding box center [374, 219] width 565 height 9
drag, startPoint x: 632, startPoint y: 131, endPoint x: 627, endPoint y: 131, distance: 4.4
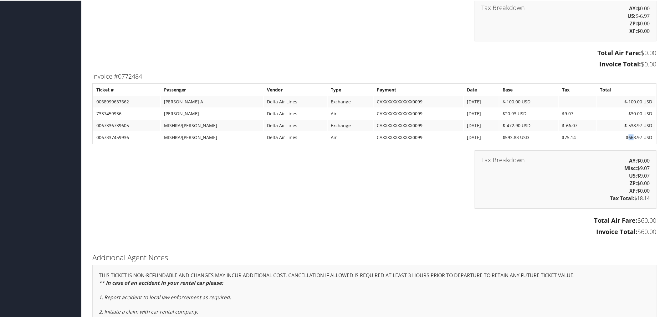
click at [627, 131] on td "$668.97 USD" at bounding box center [626, 136] width 59 height 11
drag, startPoint x: 126, startPoint y: 108, endPoint x: 96, endPoint y: 108, distance: 29.7
click at [96, 108] on td "7337459936" at bounding box center [126, 112] width 67 height 11
drag, startPoint x: 126, startPoint y: 132, endPoint x: 101, endPoint y: 132, distance: 25.1
click at [101, 132] on td "0067337459936" at bounding box center [126, 136] width 67 height 11
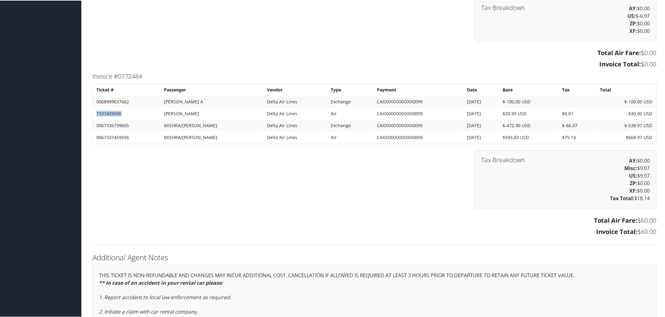
drag, startPoint x: 117, startPoint y: 110, endPoint x: 96, endPoint y: 109, distance: 21.0
click at [96, 109] on td "7337459936" at bounding box center [126, 112] width 67 height 11
click at [130, 109] on td "7337459936" at bounding box center [126, 112] width 67 height 11
drag, startPoint x: 121, startPoint y: 111, endPoint x: 95, endPoint y: 111, distance: 26.3
click at [95, 111] on td "7337459936" at bounding box center [126, 112] width 67 height 11
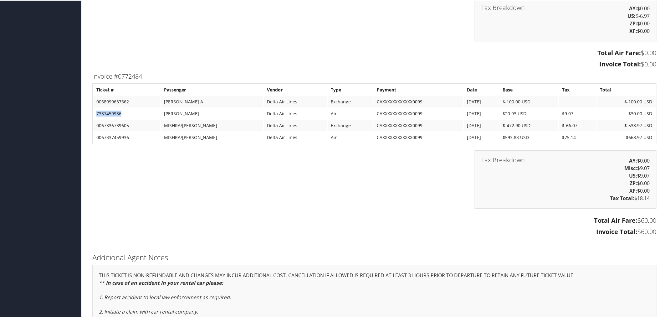
click at [126, 111] on td "7337459936" at bounding box center [126, 112] width 67 height 11
click at [98, 110] on td "7337459936" at bounding box center [126, 112] width 67 height 11
drag, startPoint x: 95, startPoint y: 108, endPoint x: 651, endPoint y: 108, distance: 555.2
click at [651, 108] on tr "7337459936 MISHRA VANITA Delta Air Lines Air CAXXXXXXXXXXXX0099 10/2/2025 $20.9…" at bounding box center [374, 112] width 563 height 11
click at [627, 121] on td "$-538.97 USD" at bounding box center [626, 124] width 59 height 11
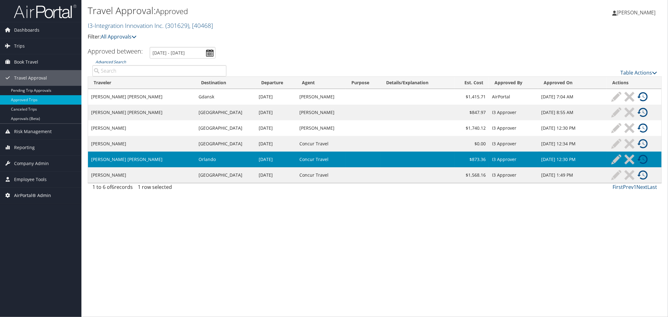
click at [37, 194] on span "AirPortal® Admin" at bounding box center [32, 196] width 37 height 16
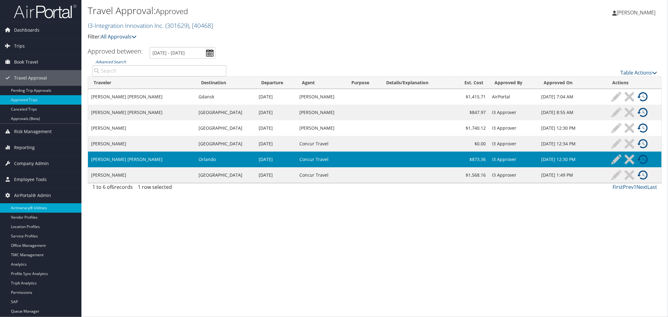
click at [42, 210] on link "Airtinerary® Utilities" at bounding box center [40, 207] width 81 height 9
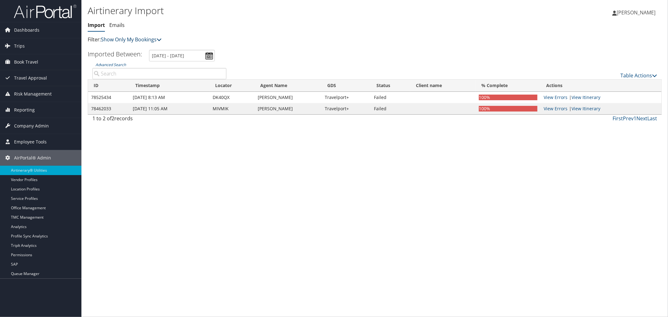
click at [128, 40] on link "Show Only My Bookings" at bounding box center [131, 39] width 61 height 7
click at [129, 49] on link "Show My TMC Bookings" at bounding box center [143, 49] width 82 height 11
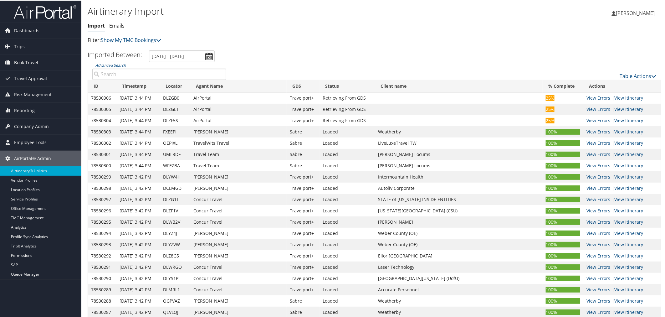
click at [192, 74] on input "Advanced Search" at bounding box center [159, 73] width 134 height 11
paste input "FHDZFH"
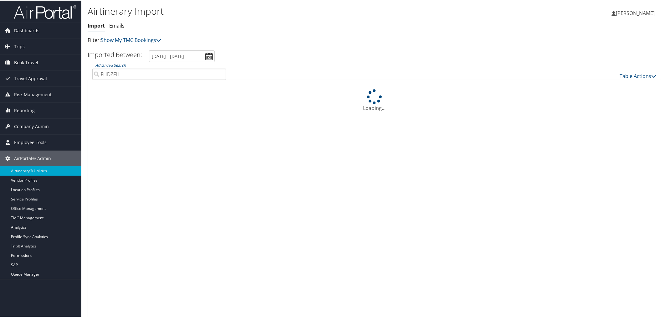
type input "FHDZFH"
click at [631, 71] on div "Table Actions" at bounding box center [446, 70] width 431 height 18
click at [632, 73] on link "Table Actions" at bounding box center [638, 75] width 37 height 7
click at [600, 93] on link "Import Itinerary" at bounding box center [618, 95] width 82 height 11
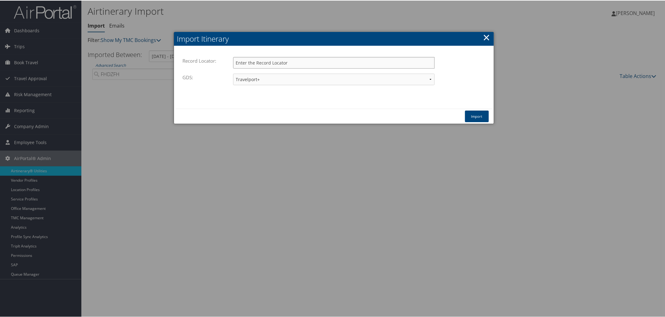
click at [266, 60] on input "Record Locator:" at bounding box center [334, 62] width 202 height 12
paste input "FHDZFH"
type input "FHDZFH"
click at [258, 76] on select "Travelport+ Worldspan Apollo Sabre Amadeus" at bounding box center [334, 79] width 202 height 12
select select "1W"
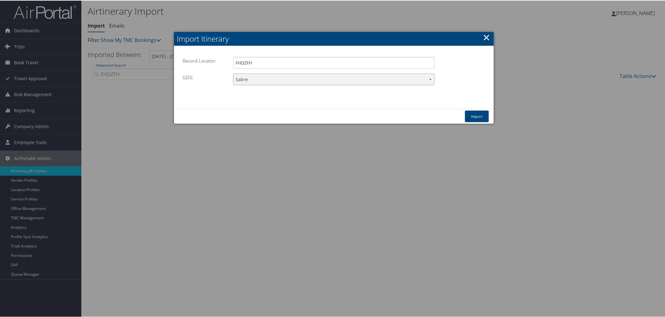
click at [233, 73] on select "Travelport+ Worldspan Apollo Sabre Amadeus" at bounding box center [334, 79] width 202 height 12
click at [477, 115] on button "Import" at bounding box center [477, 116] width 24 height 12
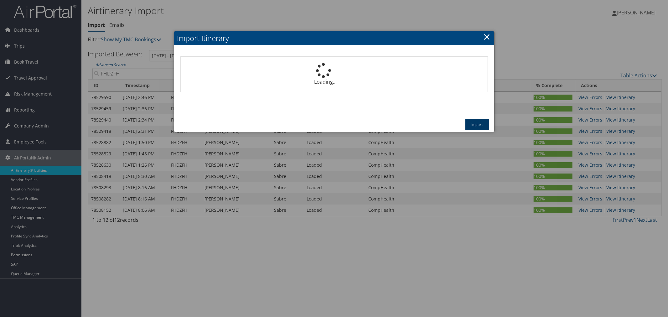
select select "1P"
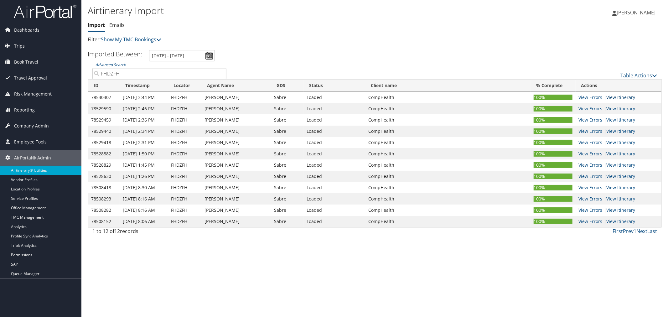
click at [624, 95] on link "View Itinerary" at bounding box center [621, 97] width 29 height 6
click at [625, 97] on link "View Itinerary" at bounding box center [621, 97] width 29 height 6
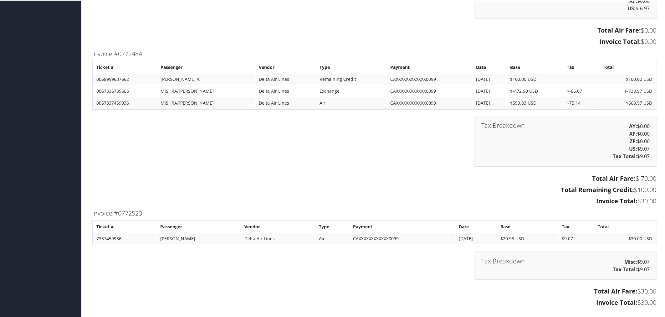
scroll to position [1009, 0]
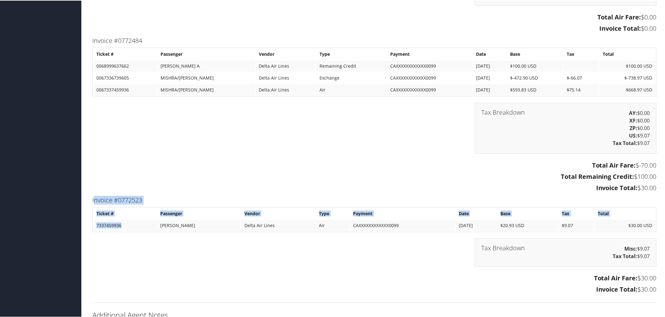
drag, startPoint x: 126, startPoint y: 222, endPoint x: 93, endPoint y: 197, distance: 42.0
click at [93, 197] on div "Invoice #0772523 Ticket # Passenger Vendor Type Payment Date Base Tax Total 733…" at bounding box center [375, 244] width 574 height 101
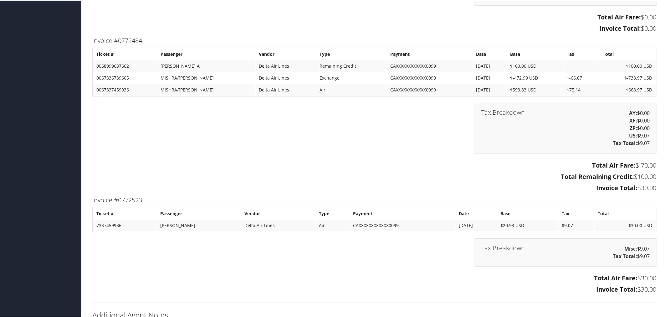
click at [293, 225] on td "Delta Air Lines" at bounding box center [278, 224] width 74 height 11
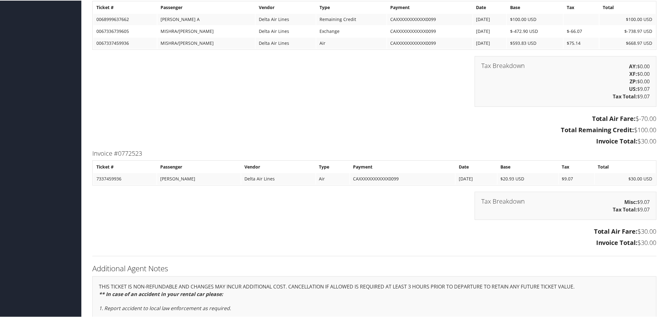
scroll to position [1078, 0]
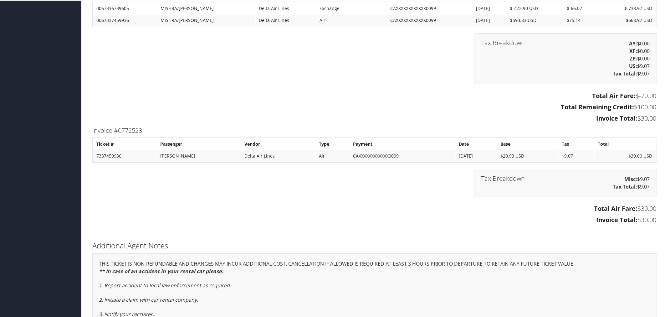
drag, startPoint x: 318, startPoint y: 108, endPoint x: 201, endPoint y: 45, distance: 132.6
click at [318, 108] on div "Total Air Fare: $-70.00 Total Remaining Credit: $100.00 Invoice Total: $30.00" at bounding box center [375, 107] width 574 height 35
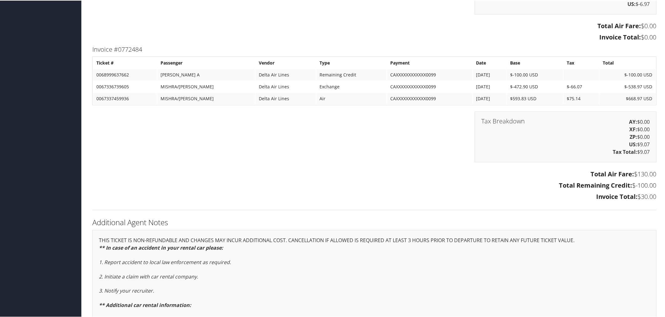
scroll to position [995, 0]
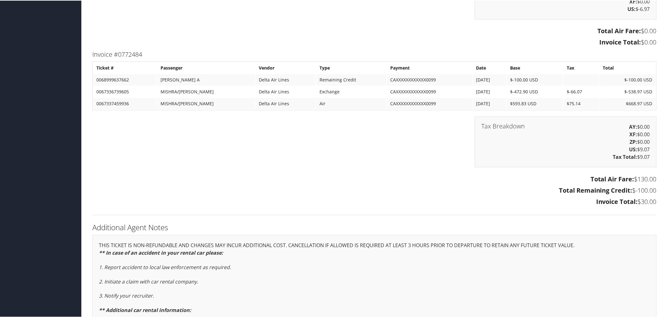
drag, startPoint x: 342, startPoint y: 189, endPoint x: 328, endPoint y: 172, distance: 22.5
click at [341, 189] on div "Total Air Fare: $130.00 Total Remaining Credit: $-100.00 Invoice Total: $30.00" at bounding box center [375, 190] width 574 height 35
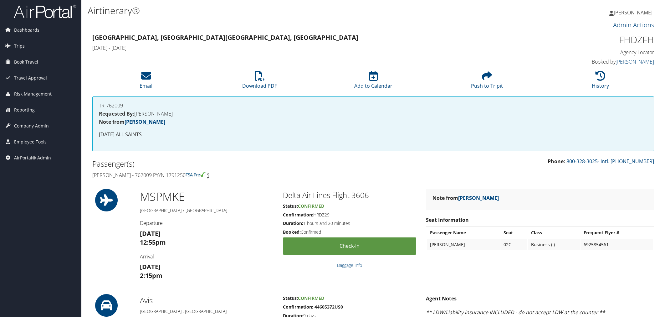
scroll to position [995, 0]
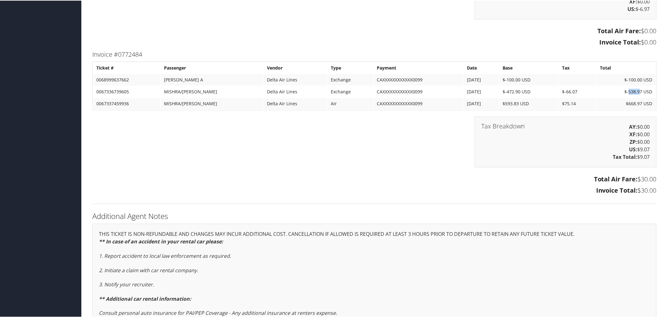
drag, startPoint x: 627, startPoint y: 86, endPoint x: 638, endPoint y: 87, distance: 10.7
click at [638, 87] on td "$-538.97 USD" at bounding box center [626, 90] width 59 height 11
drag, startPoint x: 623, startPoint y: 96, endPoint x: 639, endPoint y: 98, distance: 16.1
click at [639, 98] on td "$668.97 USD" at bounding box center [626, 102] width 59 height 11
drag, startPoint x: 626, startPoint y: 74, endPoint x: 639, endPoint y: 74, distance: 13.8
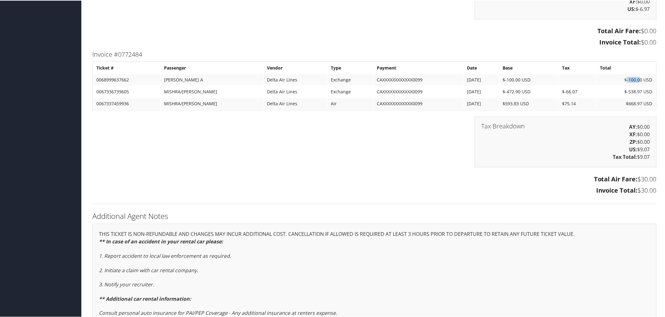
click at [639, 74] on td "$-100.00 USD" at bounding box center [626, 79] width 59 height 11
drag, startPoint x: 627, startPoint y: 84, endPoint x: 643, endPoint y: 85, distance: 16.0
click at [643, 85] on td "$-538.97 USD" at bounding box center [626, 90] width 59 height 11
drag, startPoint x: 627, startPoint y: 99, endPoint x: 643, endPoint y: 99, distance: 16.0
click at [643, 99] on td "$668.97 USD" at bounding box center [626, 102] width 59 height 11
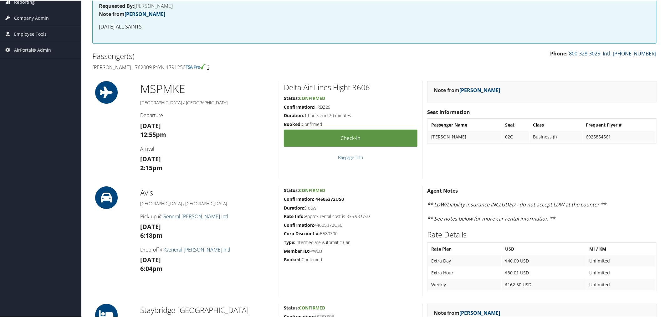
scroll to position [0, 0]
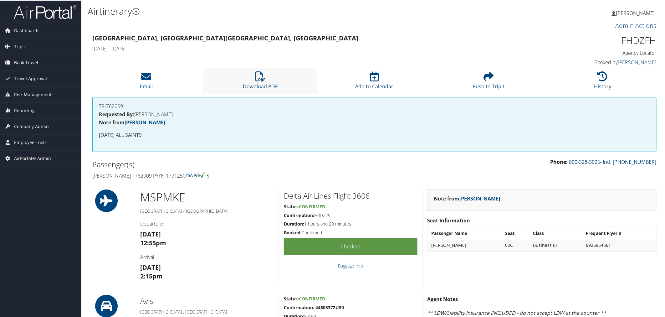
click at [265, 81] on li "Download PDF" at bounding box center [261, 80] width 114 height 25
click at [147, 83] on link "Email" at bounding box center [146, 81] width 13 height 15
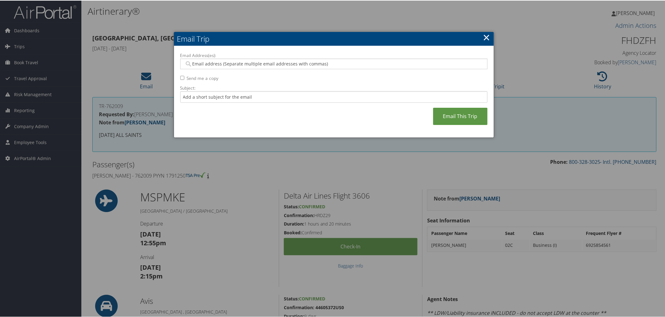
click at [230, 64] on input "Email Address(es):" at bounding box center [333, 63] width 299 height 6
type input "Tracy.nordstrom@cbtravel.com"
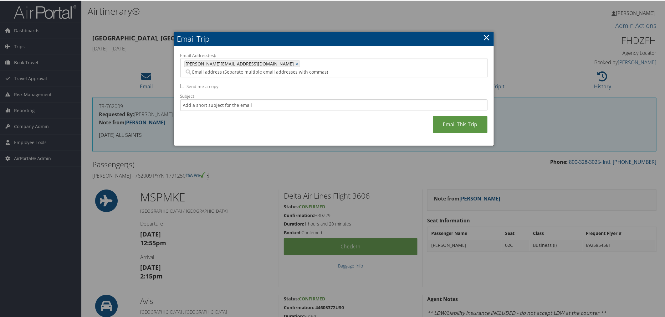
click at [180, 83] on input "Send me a copy" at bounding box center [182, 85] width 4 height 4
checkbox input "true"
click at [466, 118] on link "Email This Trip" at bounding box center [460, 123] width 54 height 17
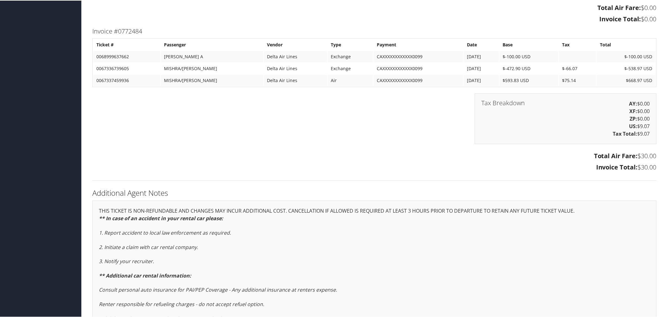
scroll to position [1019, 0]
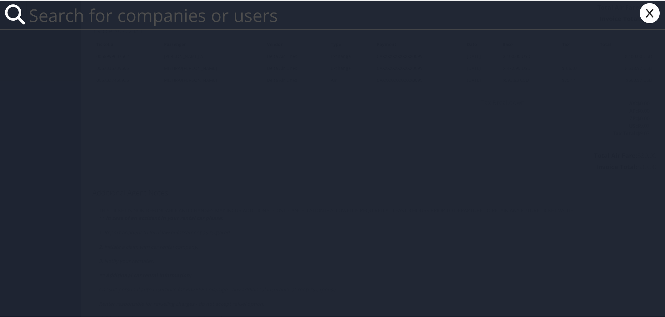
type input "e"
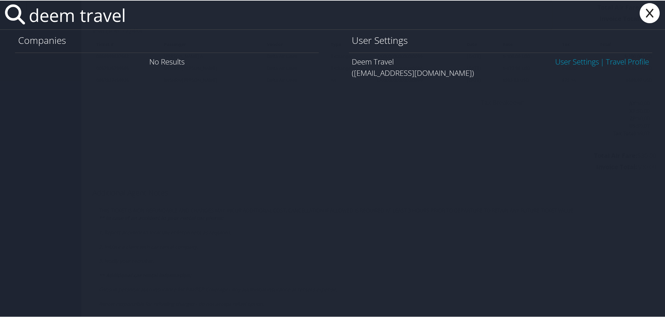
type input "deem travel"
click at [576, 63] on link "User Settings" at bounding box center [577, 61] width 44 height 10
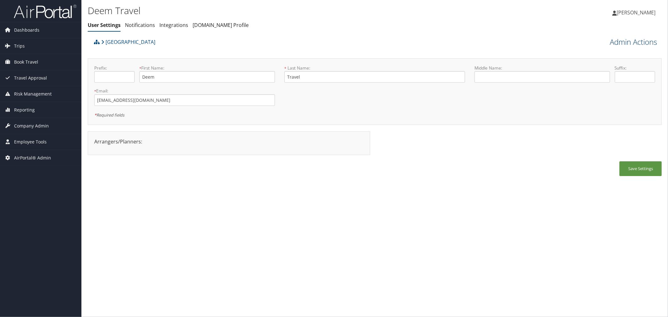
click at [634, 44] on link "Admin Actions" at bounding box center [633, 42] width 47 height 11
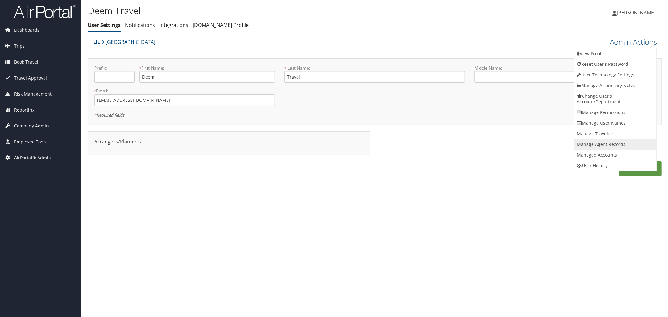
click at [607, 140] on link "Manage Agent Records" at bounding box center [615, 144] width 82 height 11
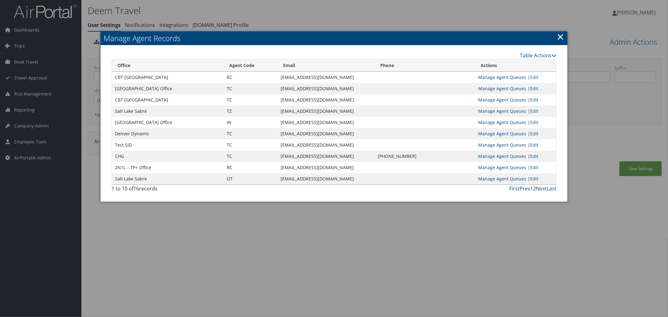
click at [559, 37] on link "×" at bounding box center [560, 36] width 7 height 13
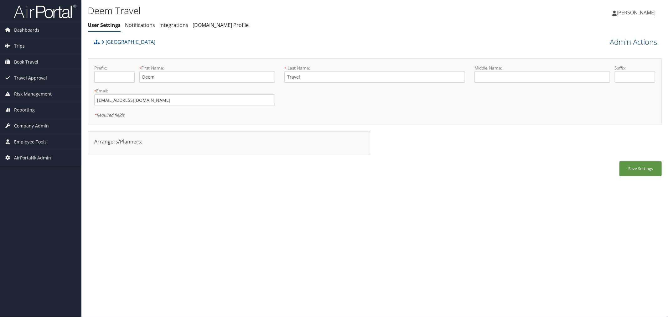
click at [614, 45] on link "Admin Actions" at bounding box center [633, 42] width 47 height 11
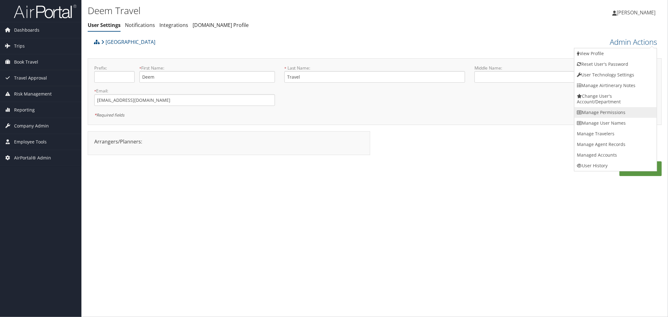
click at [605, 111] on link "Manage Permissions" at bounding box center [615, 112] width 82 height 11
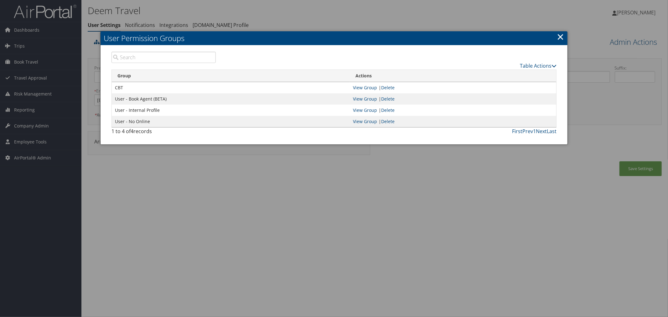
drag, startPoint x: 557, startPoint y: 38, endPoint x: 602, endPoint y: 41, distance: 44.6
click at [558, 38] on link "×" at bounding box center [560, 36] width 7 height 13
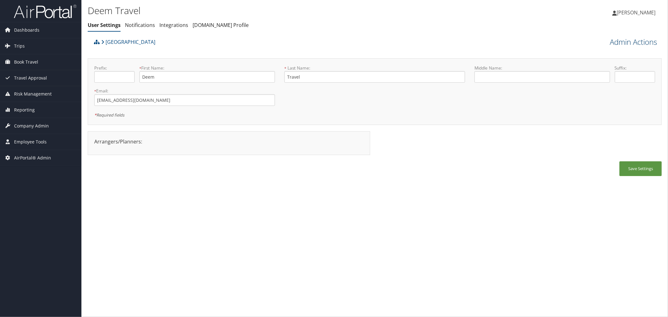
click at [617, 41] on link "Admin Actions" at bounding box center [633, 42] width 47 height 11
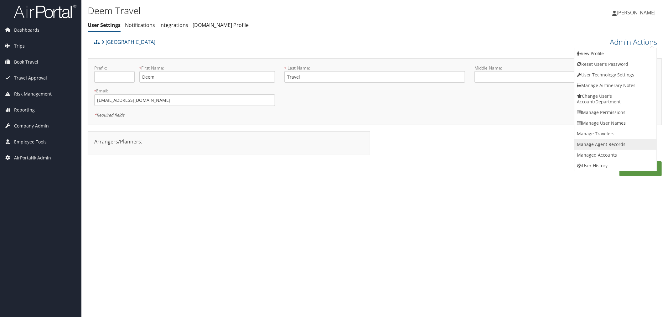
click at [607, 142] on link "Manage Agent Records" at bounding box center [615, 144] width 82 height 11
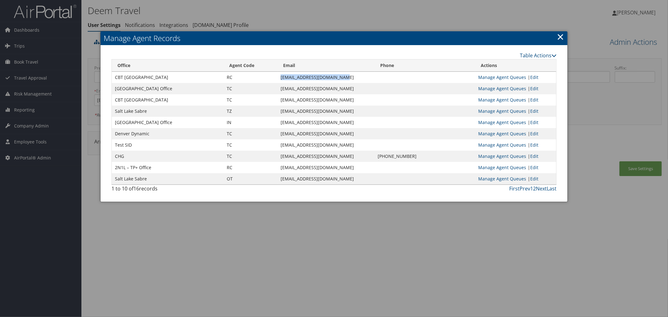
drag, startPoint x: 305, startPoint y: 78, endPoint x: 244, endPoint y: 79, distance: 61.1
click at [277, 79] on td "[EMAIL_ADDRESS][DOMAIN_NAME]" at bounding box center [325, 77] width 97 height 11
copy td "[EMAIL_ADDRESS][DOMAIN_NAME]"
click at [306, 15] on div at bounding box center [334, 158] width 668 height 317
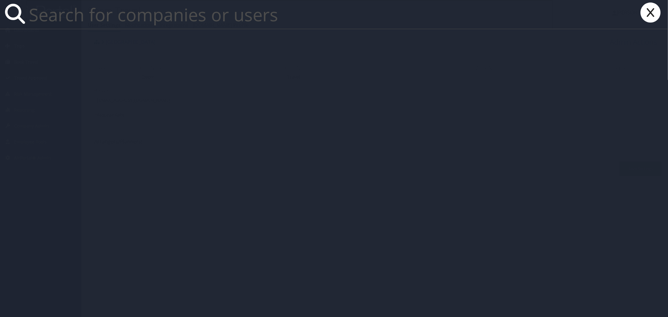
paste input "[EMAIL_ADDRESS][DOMAIN_NAME]"
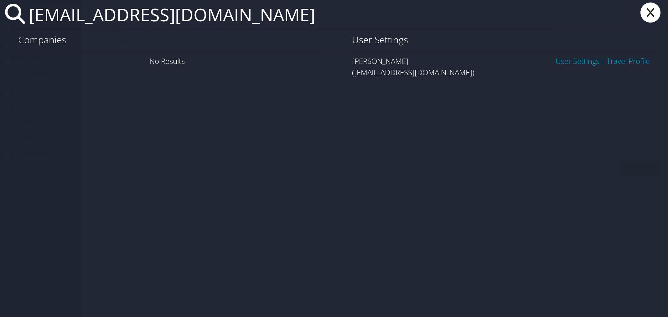
type input "[EMAIL_ADDRESS][DOMAIN_NAME]"
click at [560, 60] on link "User Settings" at bounding box center [577, 61] width 44 height 10
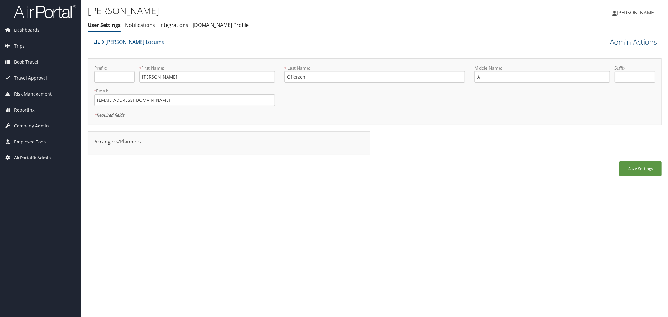
click at [611, 43] on link "Admin Actions" at bounding box center [633, 42] width 47 height 11
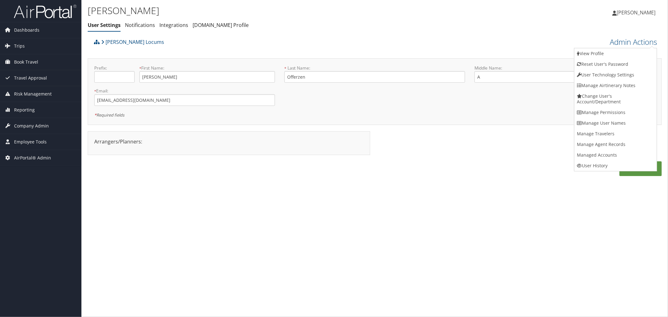
click at [312, 49] on div "Hayes Locums" at bounding box center [302, 44] width 421 height 17
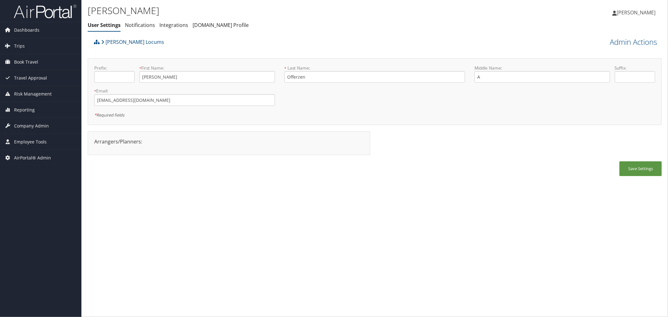
click at [182, 49] on div "Hayes Locums" at bounding box center [302, 44] width 421 height 17
click at [163, 49] on div "Hayes Locums" at bounding box center [302, 44] width 421 height 17
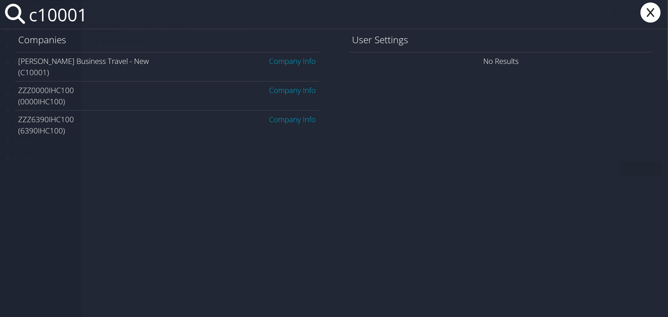
type input "c10001"
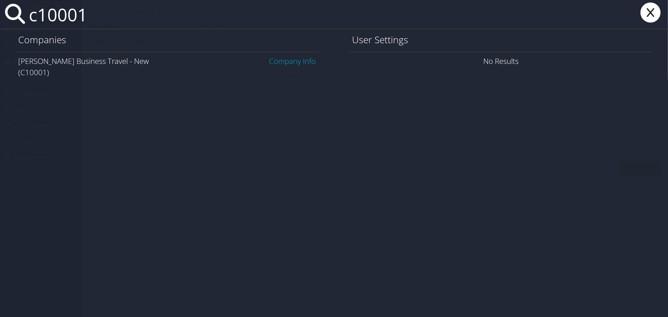
click at [277, 66] on span "Company Info" at bounding box center [292, 60] width 47 height 11
click at [277, 62] on link "Company Info" at bounding box center [292, 61] width 47 height 10
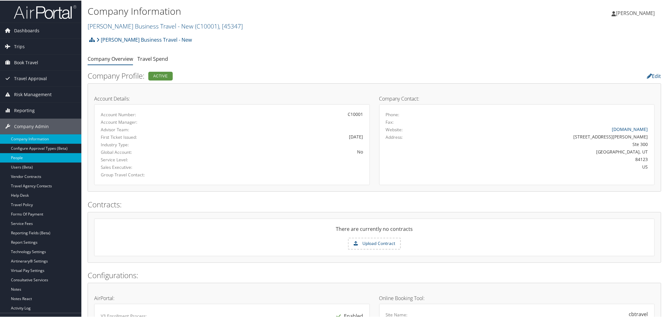
click at [26, 159] on link "People" at bounding box center [40, 156] width 81 height 9
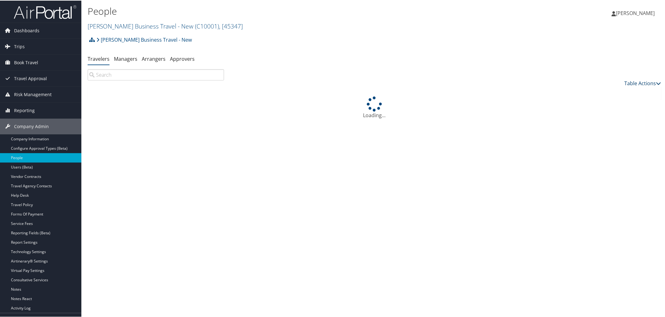
click at [643, 80] on link "Table Actions" at bounding box center [643, 82] width 37 height 7
click at [602, 93] on link "Add New User" at bounding box center [618, 92] width 82 height 11
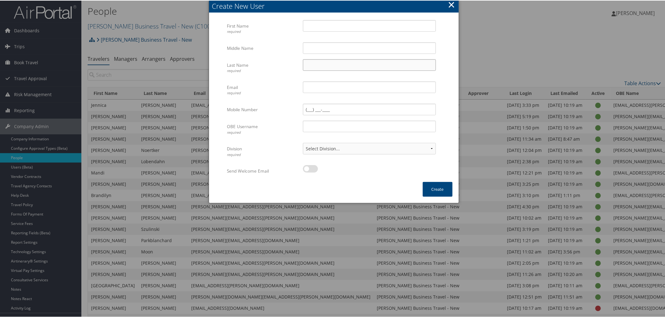
click at [326, 59] on input "Last Name required" at bounding box center [369, 65] width 133 height 12
click at [317, 25] on input "First Name required" at bounding box center [369, 25] width 133 height 12
paste input "onlinesupport@cbtravel.com"
drag, startPoint x: 366, startPoint y: 23, endPoint x: 302, endPoint y: 27, distance: 64.3
click at [303, 27] on input "onlinesupport@cbtravel.com" at bounding box center [369, 25] width 133 height 12
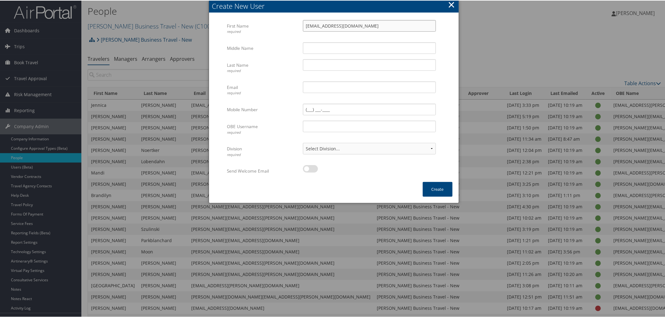
paste input "Roame Travel"
type input "Roame Travel"
click at [317, 65] on input "Last Name required" at bounding box center [369, 65] width 133 height 12
paste input "Roame Travel"
drag, startPoint x: 321, startPoint y: 65, endPoint x: 291, endPoint y: 67, distance: 30.2
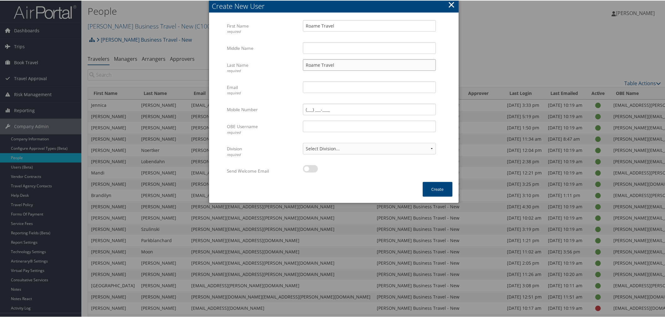
click at [291, 67] on div "Last Name required Roame Travel Multiple values The selected items contain diff…" at bounding box center [334, 70] width 214 height 22
type input "Travel"
drag, startPoint x: 322, startPoint y: 22, endPoint x: 331, endPoint y: 25, distance: 9.5
click at [331, 25] on input "Roame Travel" at bounding box center [369, 25] width 133 height 12
click at [326, 26] on input "Roamel" at bounding box center [369, 25] width 133 height 12
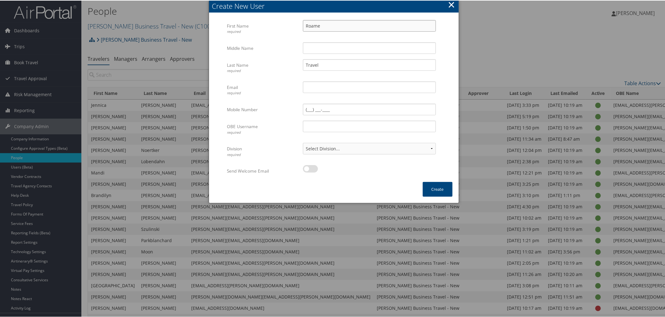
type input "Roame"
click at [446, 53] on form "First Name required Roame Multiple values The selected items contain different …" at bounding box center [333, 100] width 237 height 162
click at [356, 125] on input "OBE Username required" at bounding box center [369, 126] width 133 height 12
paste input "[EMAIL_ADDRESS][DOMAIN_NAME]"
type input "[EMAIL_ADDRESS][DOMAIN_NAME]"
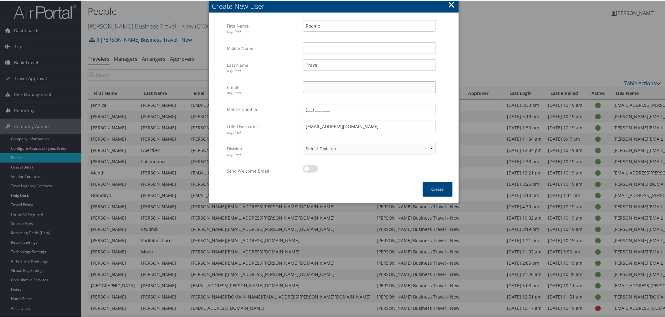
click at [328, 85] on input "Email required" at bounding box center [369, 87] width 133 height 12
paste input "[EMAIL_ADDRESS][DOMAIN_NAME]"
type input "[EMAIL_ADDRESS][DOMAIN_NAME]"
click at [343, 146] on select "Select Division... Account: Christopherson Business Travel - New Department: Ai…" at bounding box center [369, 148] width 133 height 12
select select "45347"
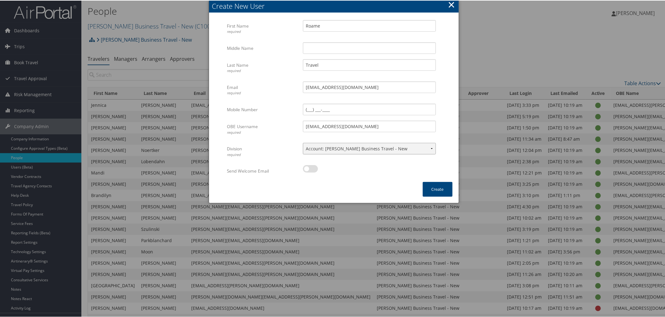
click at [303, 142] on select "Select Division... Account: Christopherson Business Travel - New Department: Ai…" at bounding box center [369, 148] width 133 height 12
click at [426, 186] on button "Create" at bounding box center [438, 188] width 30 height 15
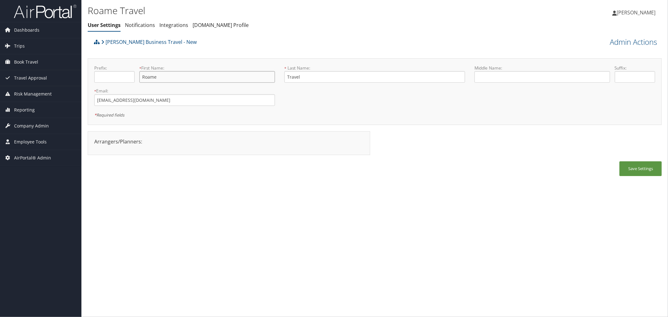
drag, startPoint x: 160, startPoint y: 76, endPoint x: 141, endPoint y: 75, distance: 19.1
click at [141, 75] on input "Roame" at bounding box center [207, 77] width 136 height 12
drag, startPoint x: 314, startPoint y: 77, endPoint x: 286, endPoint y: 76, distance: 28.8
click at [286, 76] on input "Travel" at bounding box center [374, 77] width 181 height 12
click at [616, 44] on link "Admin Actions" at bounding box center [633, 42] width 47 height 11
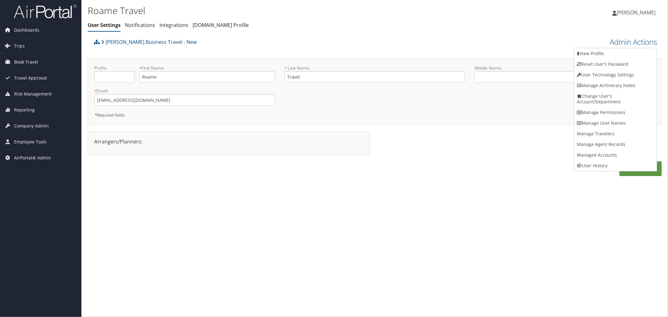
click at [405, 54] on div "[PERSON_NAME] Business Travel - New Admin Actions View Profile Reset User's Pas…" at bounding box center [375, 109] width 574 height 147
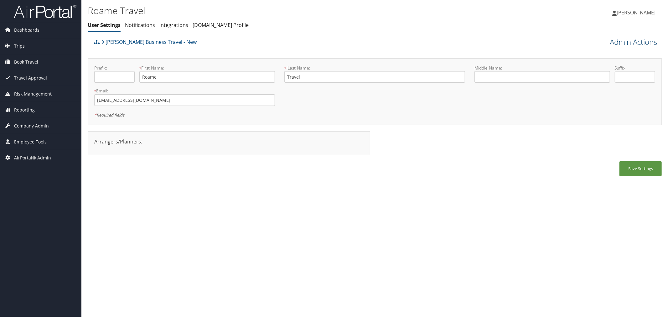
click at [621, 44] on link "Admin Actions" at bounding box center [633, 42] width 47 height 11
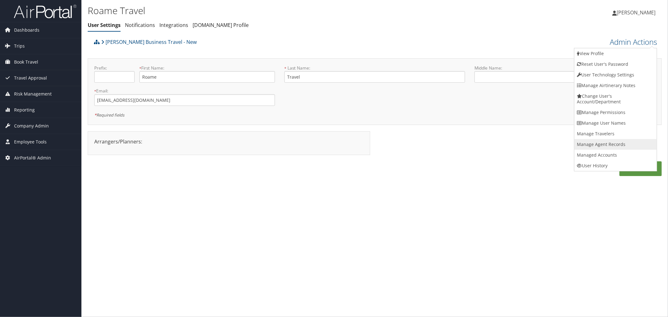
click at [595, 140] on link "Manage Agent Records" at bounding box center [615, 144] width 82 height 11
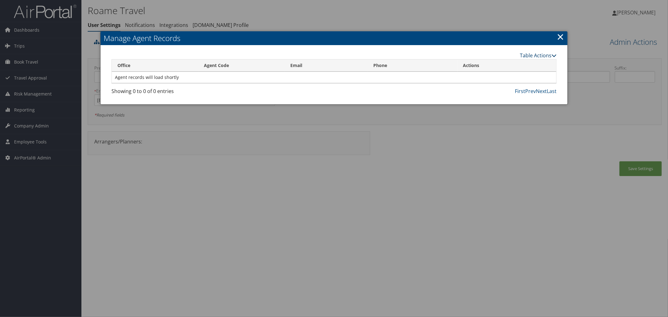
click at [529, 52] on link "Table Actions" at bounding box center [538, 55] width 37 height 7
click at [509, 63] on link "New Record" at bounding box center [515, 64] width 82 height 11
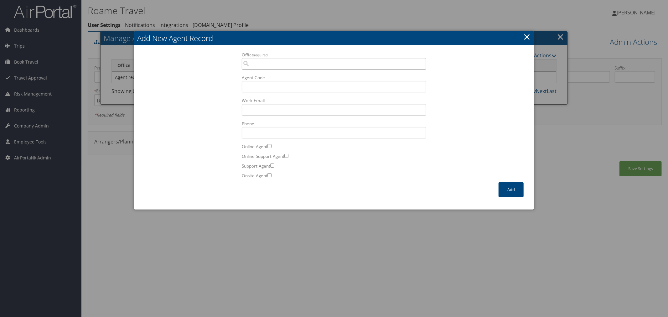
click at [268, 66] on input "Office required" at bounding box center [334, 64] width 184 height 12
click at [298, 77] on div "9IUL Roame 9IUL" at bounding box center [334, 75] width 182 height 6
type input "9IUL Roame 9IUL"
click at [275, 87] on input "Agent Code" at bounding box center [334, 87] width 184 height 12
type input "8R"
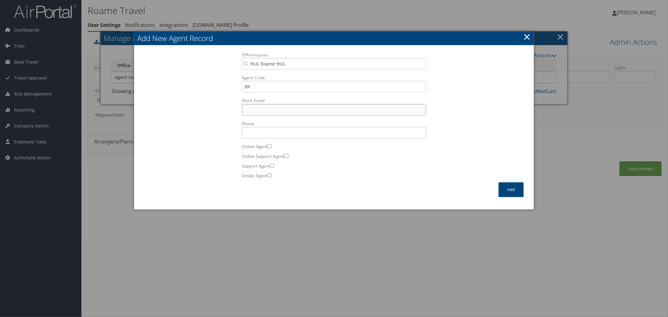
click at [251, 109] on input "Work Email Incorrect format for email." at bounding box center [334, 110] width 184 height 12
paste input "booking@roame.travel"
type input "booking@roame.travel"
click at [296, 157] on label "Online Support Agent" at bounding box center [334, 158] width 184 height 10
click at [288, 157] on input "Online Support Agent" at bounding box center [286, 156] width 4 height 4
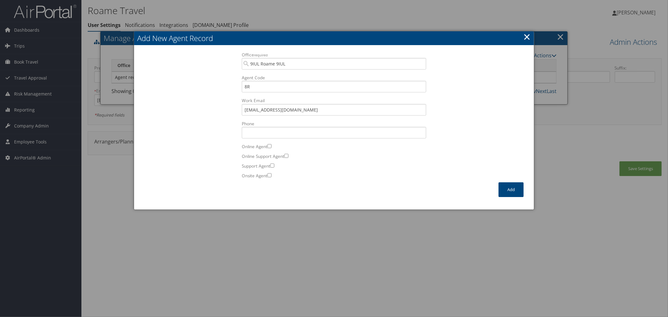
checkbox input "true"
click at [506, 183] on button "Add" at bounding box center [510, 189] width 25 height 15
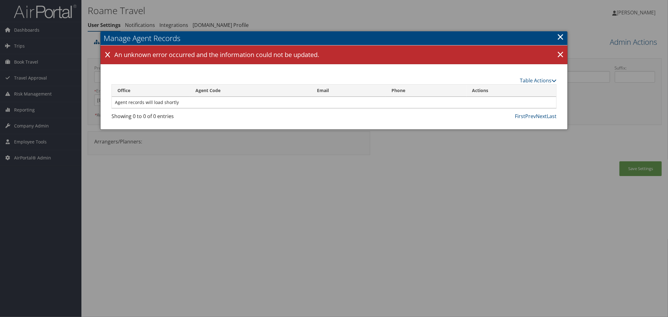
drag, startPoint x: 559, startPoint y: 36, endPoint x: 565, endPoint y: 35, distance: 6.0
click at [559, 36] on link "×" at bounding box center [560, 36] width 7 height 13
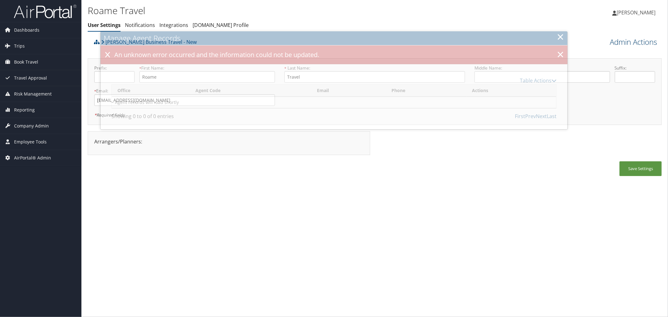
click at [615, 39] on link "Admin Actions" at bounding box center [633, 42] width 47 height 11
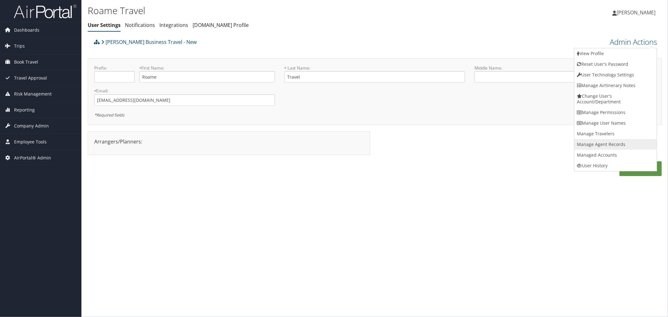
click at [599, 140] on link "Manage Agent Records" at bounding box center [615, 144] width 82 height 11
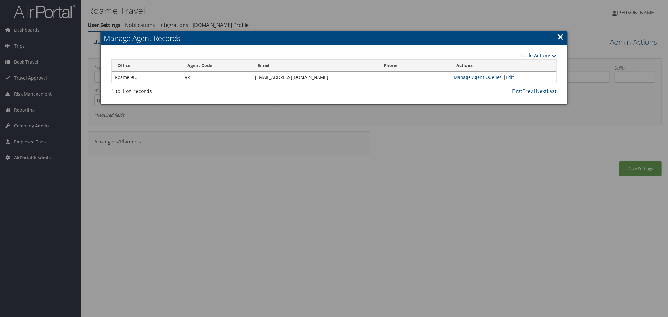
click at [559, 37] on link "×" at bounding box center [560, 36] width 7 height 13
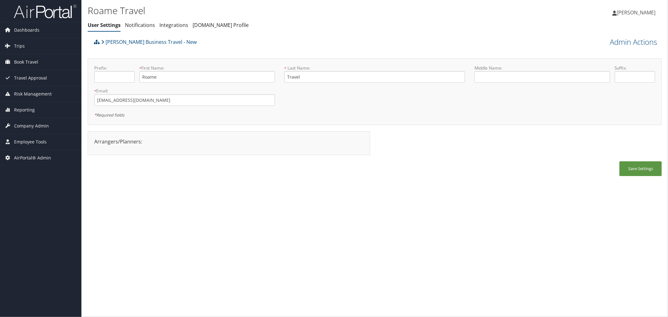
click at [287, 42] on div "[PERSON_NAME] Business Travel - New" at bounding box center [302, 44] width 421 height 17
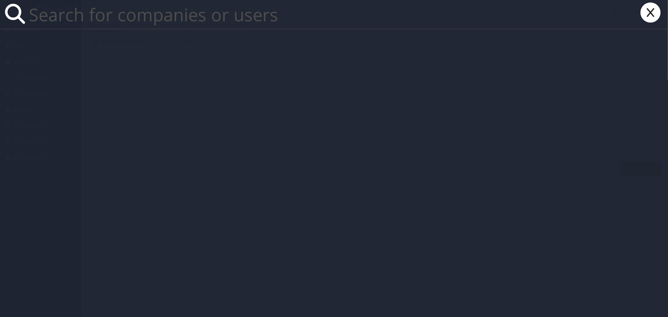
paste input "TIM QIN"
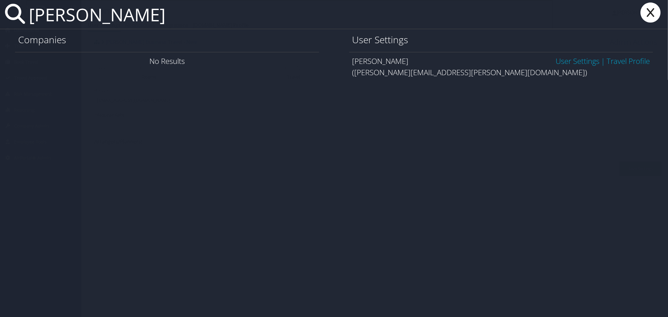
type input "TIM QIN"
click at [563, 57] on link "User Settings" at bounding box center [577, 61] width 44 height 10
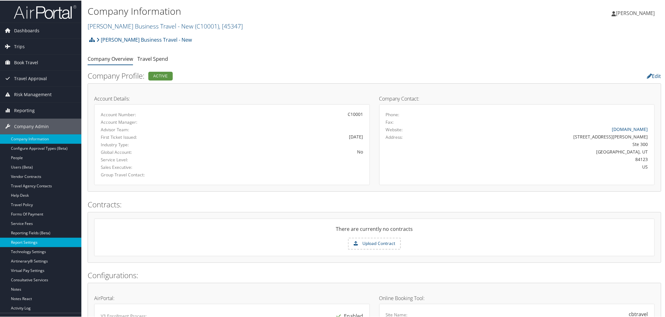
click at [31, 240] on link "Report Settings" at bounding box center [40, 241] width 81 height 9
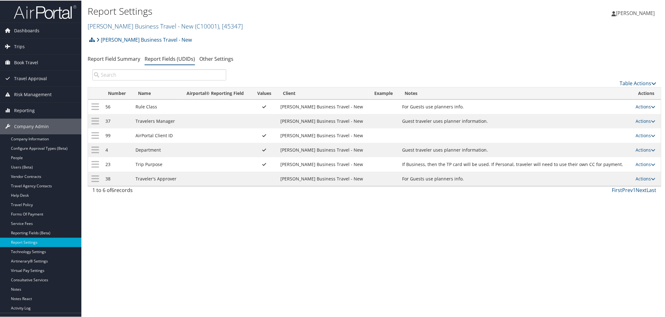
click at [638, 107] on link "Actions" at bounding box center [646, 106] width 20 height 6
click at [612, 118] on link "Update Report Field Values" at bounding box center [619, 116] width 68 height 11
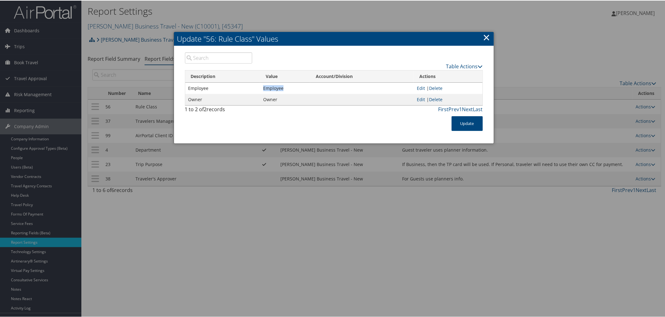
drag, startPoint x: 284, startPoint y: 89, endPoint x: 263, endPoint y: 89, distance: 20.7
click at [263, 89] on td "Employee" at bounding box center [285, 87] width 50 height 11
copy td "Employee"
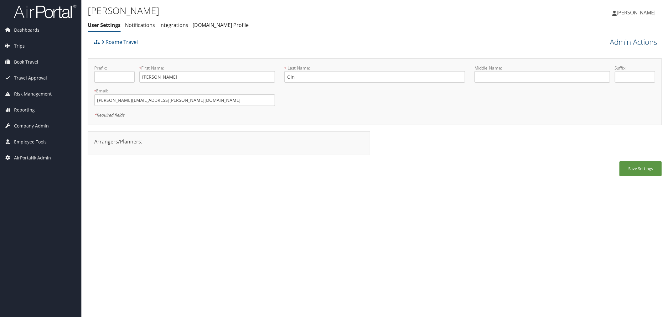
click at [624, 42] on link "Admin Actions" at bounding box center [633, 42] width 47 height 11
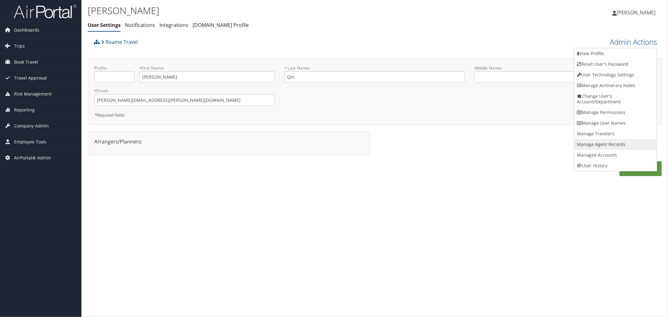
click at [604, 142] on link "Manage Agent Records" at bounding box center [615, 144] width 82 height 11
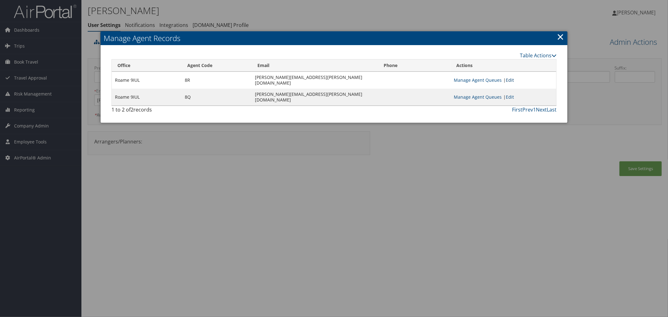
click at [514, 77] on link "Edit" at bounding box center [510, 80] width 8 height 6
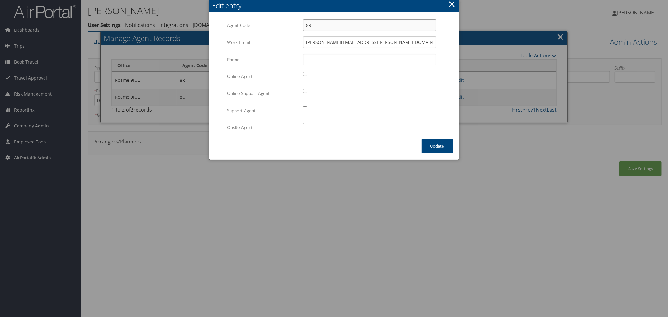
drag, startPoint x: 315, startPoint y: 28, endPoint x: 301, endPoint y: 29, distance: 13.9
click at [301, 29] on div "8R Multiple values The selected items contain different values for this input. …" at bounding box center [369, 27] width 142 height 17
drag, startPoint x: 348, startPoint y: 42, endPoint x: 304, endPoint y: 44, distance: 44.2
click at [304, 44] on input "tim@roame.travel" at bounding box center [369, 42] width 133 height 12
click at [435, 121] on div at bounding box center [369, 126] width 133 height 11
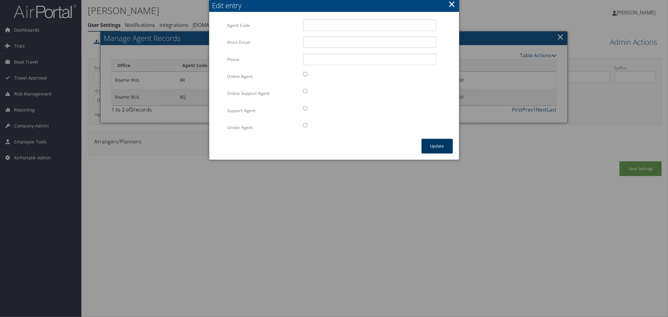
click at [436, 143] on button "Update" at bounding box center [436, 146] width 31 height 15
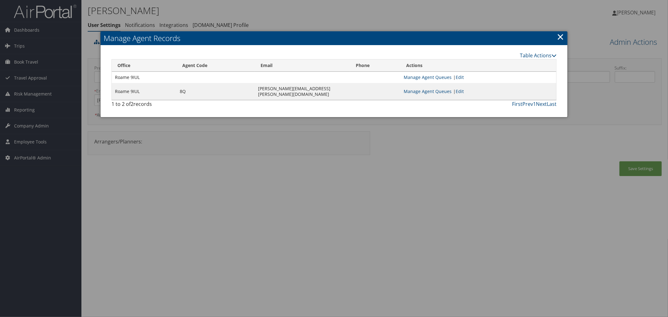
click at [357, 19] on div at bounding box center [334, 158] width 668 height 317
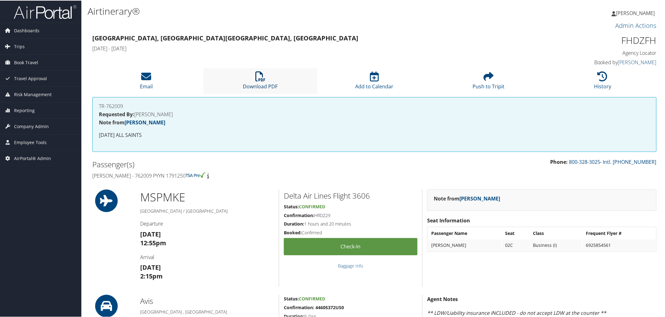
click at [257, 80] on icon at bounding box center [261, 76] width 10 height 10
click at [251, 27] on h3 "Admin Actions" at bounding box center [374, 25] width 565 height 9
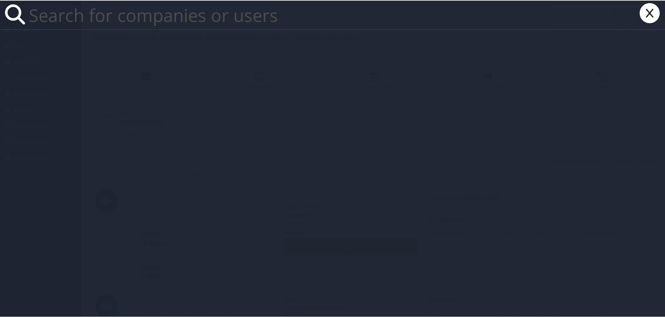
paste input "[EMAIL_ADDRESS][DOMAIN_NAME]"
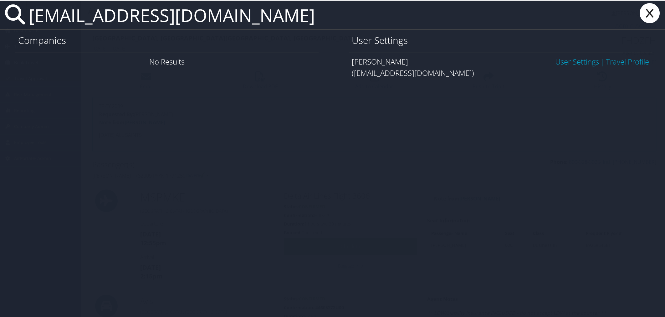
type input "[EMAIL_ADDRESS][DOMAIN_NAME]"
click at [555, 62] on link "User Settings" at bounding box center [577, 61] width 44 height 10
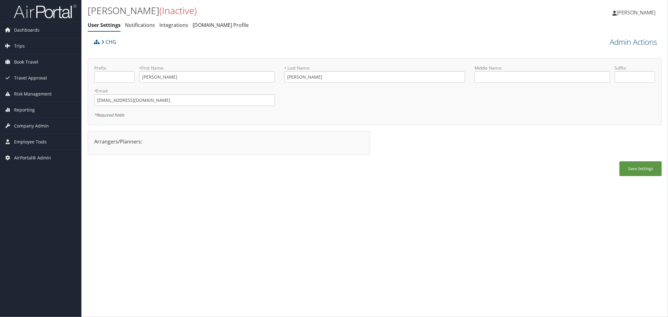
click at [610, 42] on link "Admin Actions" at bounding box center [633, 42] width 47 height 11
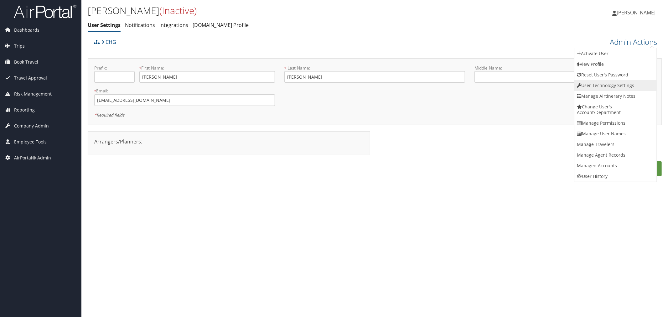
click at [608, 82] on link "User Technology Settings" at bounding box center [615, 85] width 82 height 11
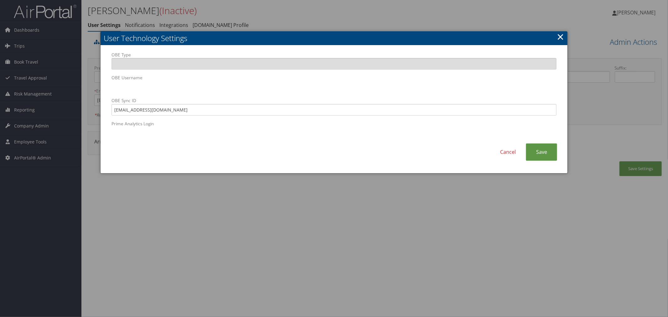
click at [111, 88] on div "OBE Type OBE Username OBE Sync ID ericp14.ep@gmail.com Prime Analytics Login" at bounding box center [334, 98] width 454 height 92
drag, startPoint x: 244, startPoint y: 13, endPoint x: 221, endPoint y: 14, distance: 22.3
click at [244, 13] on div at bounding box center [334, 158] width 668 height 317
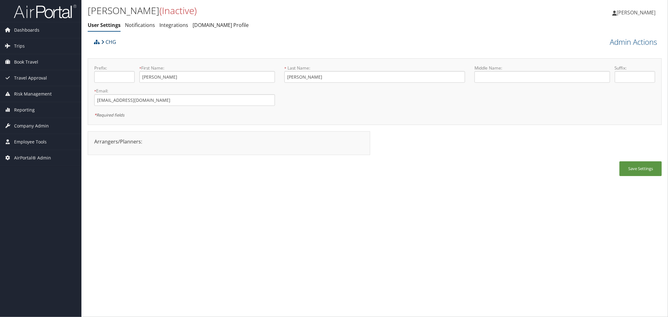
drag, startPoint x: 105, startPoint y: 40, endPoint x: 108, endPoint y: 38, distance: 3.2
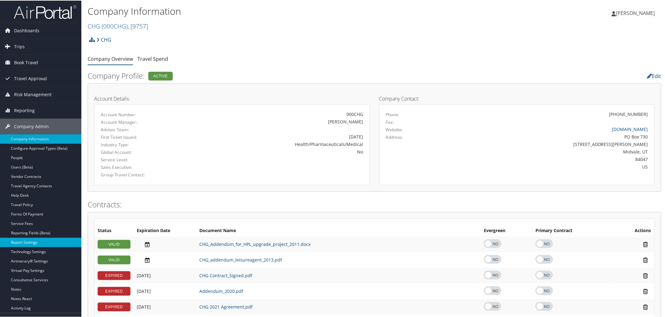
click at [28, 240] on link "Report Settings" at bounding box center [40, 241] width 81 height 9
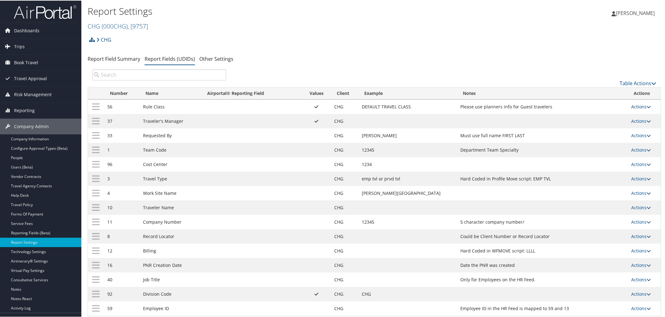
click at [632, 105] on link "Actions" at bounding box center [642, 106] width 20 height 6
click at [596, 117] on link "Update Report Field Values" at bounding box center [614, 116] width 68 height 11
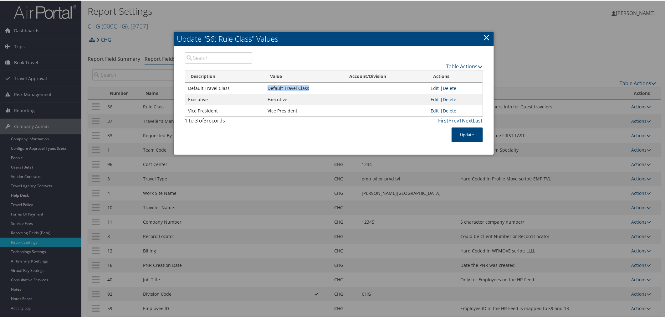
drag, startPoint x: 307, startPoint y: 88, endPoint x: 267, endPoint y: 88, distance: 39.8
click at [267, 88] on td "Default Travel Class" at bounding box center [305, 87] width 80 height 11
copy td "Default Travel Class"
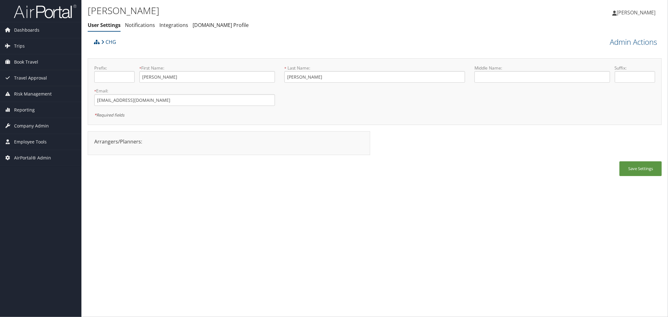
click at [253, 45] on div "CHG" at bounding box center [302, 44] width 421 height 17
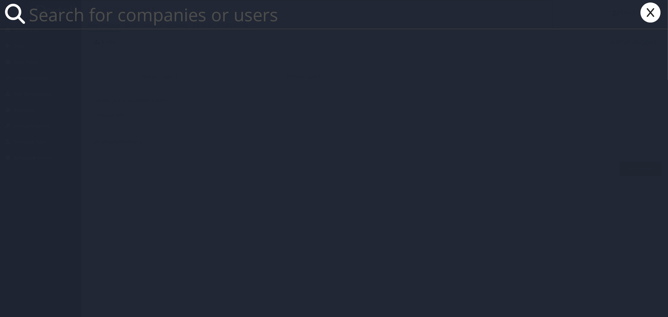
paste input "[EMAIL_ADDRESS][DOMAIN_NAME]"
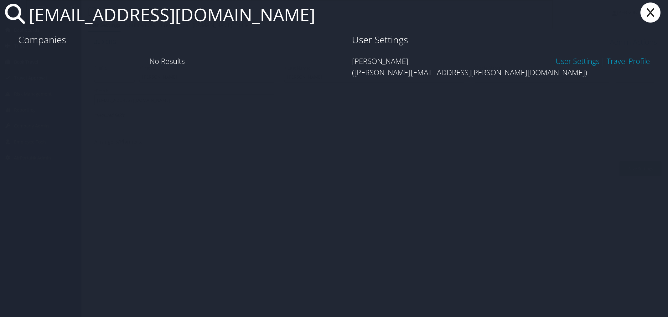
type input "[EMAIL_ADDRESS][DOMAIN_NAME]"
click at [567, 58] on link "User Settings" at bounding box center [577, 61] width 44 height 10
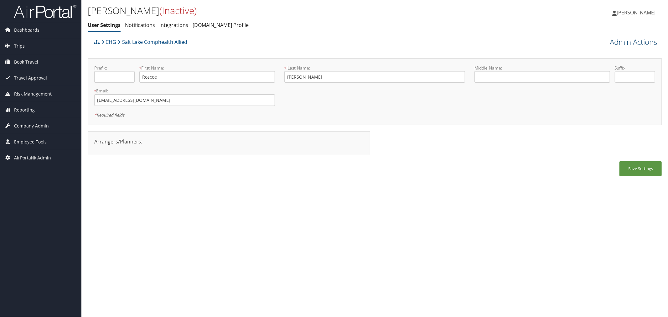
click at [629, 39] on link "Admin Actions" at bounding box center [633, 42] width 47 height 11
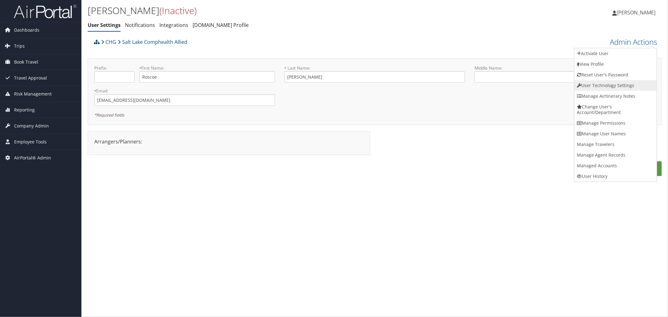
click at [607, 81] on link "User Technology Settings" at bounding box center [615, 85] width 82 height 11
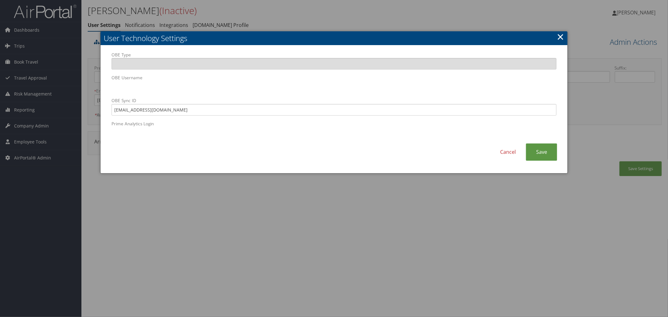
click at [284, 17] on div at bounding box center [334, 158] width 668 height 317
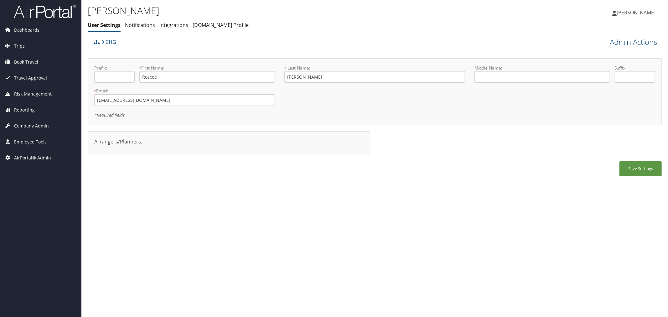
click at [642, 13] on span "[PERSON_NAME]" at bounding box center [636, 12] width 39 height 7
click at [596, 111] on link "Sign Out" at bounding box center [620, 112] width 70 height 11
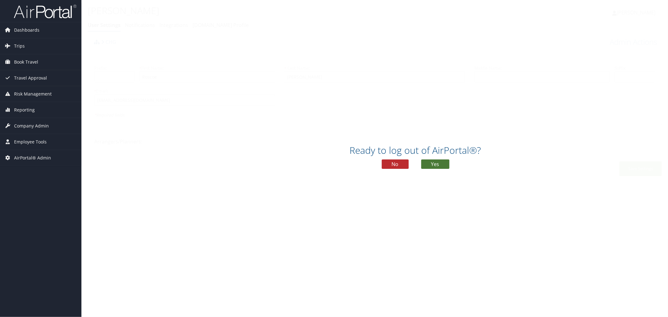
click at [442, 165] on button "Yes" at bounding box center [435, 163] width 28 height 9
